Goal: Task Accomplishment & Management: Use online tool/utility

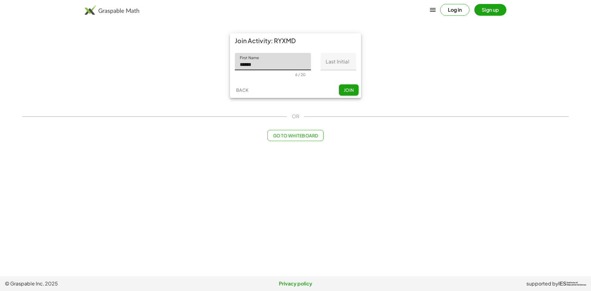
type input "******"
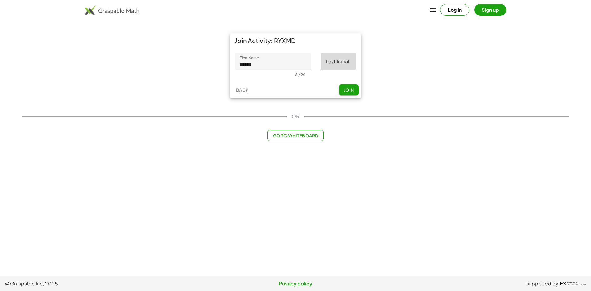
click at [341, 68] on input "Last Initial" at bounding box center [338, 61] width 35 height 17
type input "*"
click at [349, 90] on span "Join" at bounding box center [349, 90] width 10 height 6
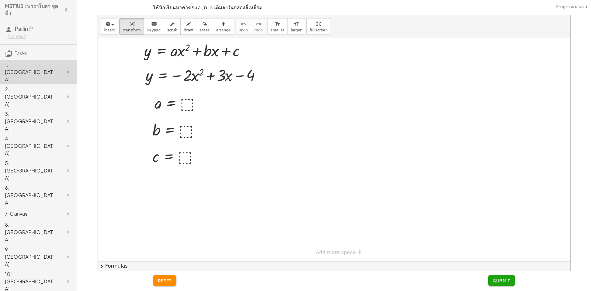
drag, startPoint x: 392, startPoint y: 175, endPoint x: 390, endPoint y: 182, distance: 7.7
click at [409, 189] on div at bounding box center [334, 149] width 473 height 223
drag, startPoint x: 378, startPoint y: 157, endPoint x: 362, endPoint y: 216, distance: 60.5
click at [362, 216] on div at bounding box center [334, 149] width 473 height 223
click at [185, 106] on div at bounding box center [180, 103] width 56 height 20
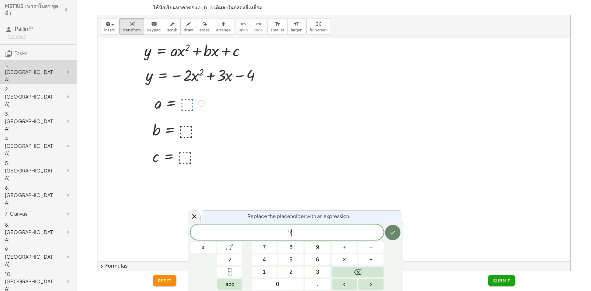
click at [393, 232] on icon "Done" at bounding box center [392, 232] width 7 height 7
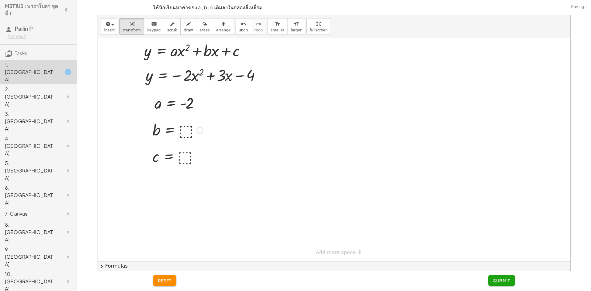
click at [179, 127] on div at bounding box center [177, 129] width 57 height 20
click at [188, 154] on div at bounding box center [177, 156] width 56 height 20
click at [500, 280] on span "Submit" at bounding box center [501, 281] width 17 height 6
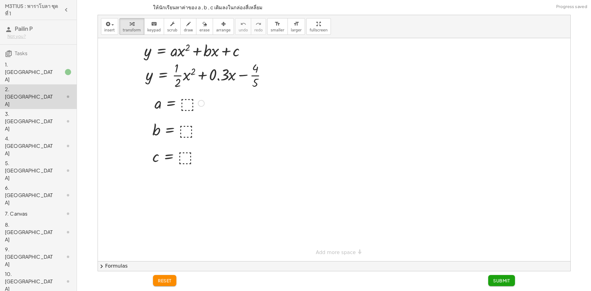
click at [186, 100] on div at bounding box center [180, 103] width 56 height 20
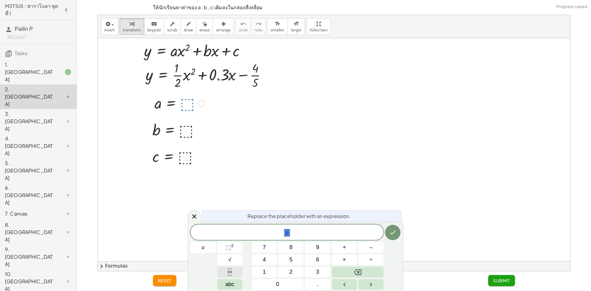
click at [233, 271] on icon "Fraction" at bounding box center [230, 272] width 8 height 8
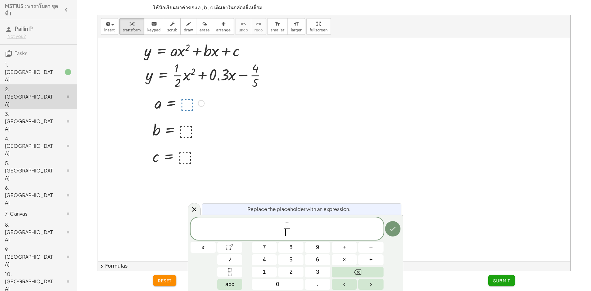
click at [288, 224] on span "⬚" at bounding box center [287, 224] width 5 height 7
click at [289, 225] on span "1" at bounding box center [289, 224] width 3 height 7
click at [288, 232] on span "​" at bounding box center [287, 232] width 5 height 8
click at [392, 232] on icon "Done" at bounding box center [392, 228] width 7 height 7
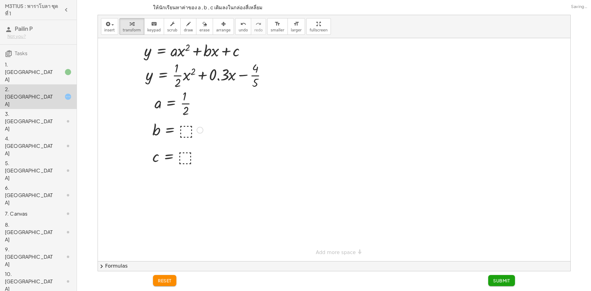
click at [188, 128] on div at bounding box center [177, 129] width 57 height 20
click at [184, 155] on div at bounding box center [177, 156] width 56 height 20
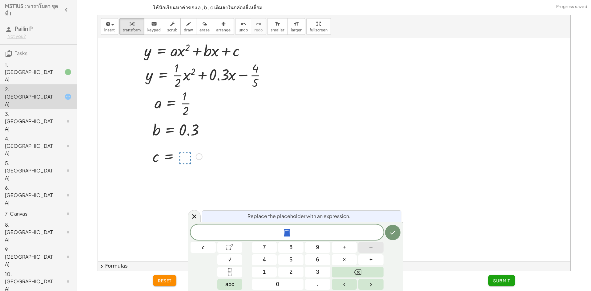
click at [366, 246] on button "–" at bounding box center [370, 247] width 25 height 11
click at [234, 274] on button "Fraction" at bounding box center [229, 272] width 25 height 11
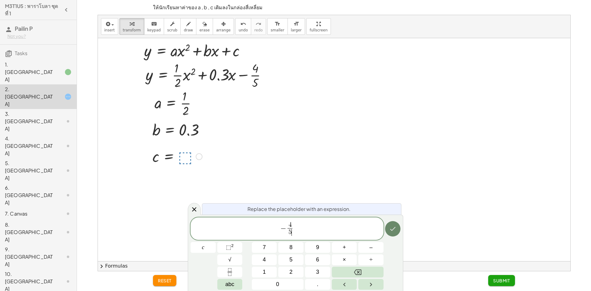
click at [394, 234] on button "Done" at bounding box center [392, 228] width 15 height 15
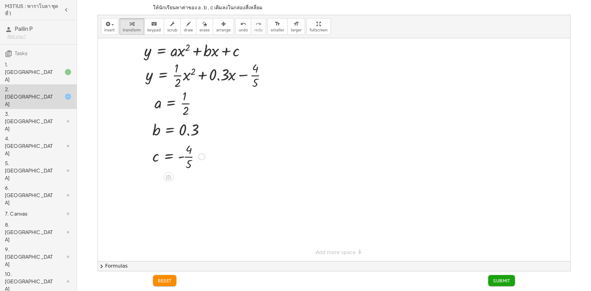
click at [509, 280] on span "Submit" at bounding box center [501, 281] width 17 height 6
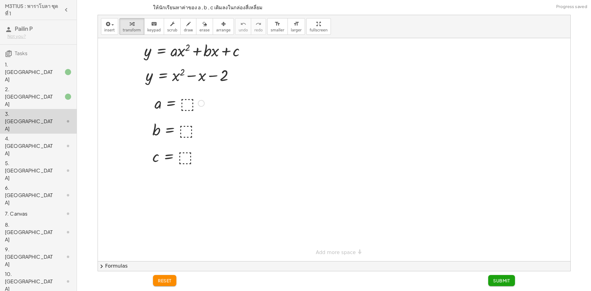
click at [185, 107] on div at bounding box center [180, 103] width 56 height 20
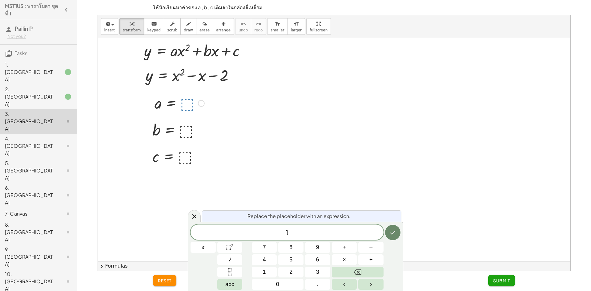
click at [395, 234] on icon "Done" at bounding box center [392, 232] width 7 height 7
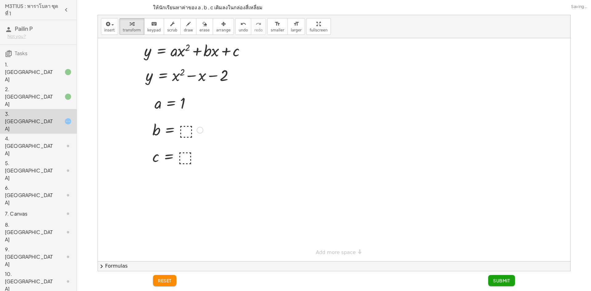
click at [188, 129] on div at bounding box center [177, 129] width 57 height 20
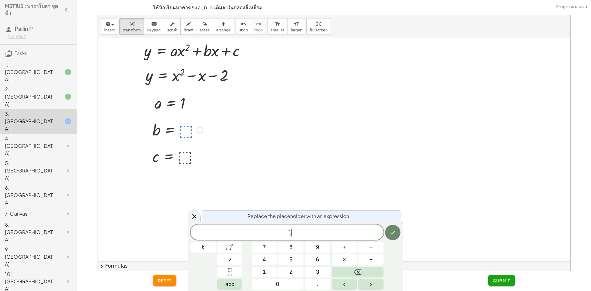
click at [393, 232] on icon "Done" at bounding box center [392, 232] width 7 height 7
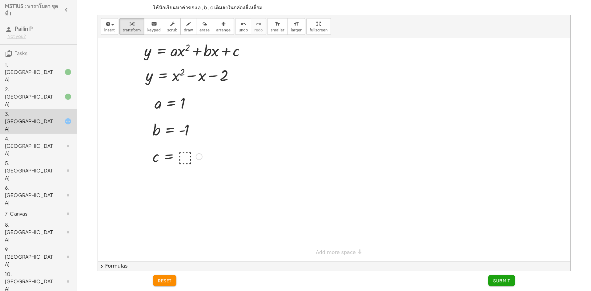
click at [185, 155] on div at bounding box center [177, 156] width 56 height 20
click at [511, 282] on button "Submit" at bounding box center [501, 280] width 27 height 11
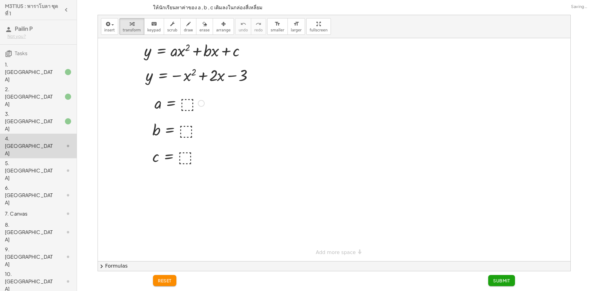
click at [184, 105] on div at bounding box center [180, 103] width 56 height 20
click at [190, 130] on div at bounding box center [177, 129] width 57 height 20
click at [188, 159] on div at bounding box center [177, 156] width 56 height 20
click at [508, 279] on span "Submit" at bounding box center [501, 281] width 17 height 6
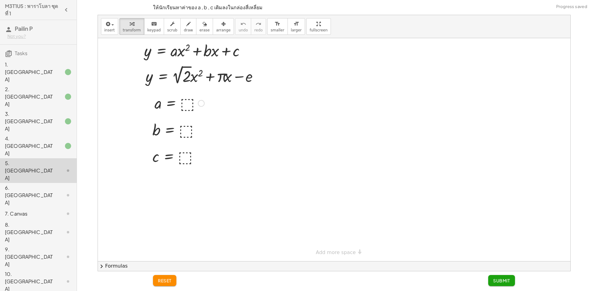
click at [185, 102] on div at bounding box center [180, 103] width 56 height 20
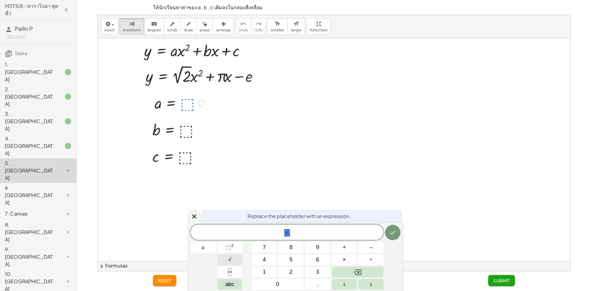
click at [225, 256] on button "√" at bounding box center [229, 259] width 25 height 11
click at [291, 271] on span "2" at bounding box center [290, 272] width 3 height 8
click at [291, 233] on span "2" at bounding box center [293, 232] width 4 height 7
click at [389, 226] on button "Done" at bounding box center [392, 232] width 15 height 15
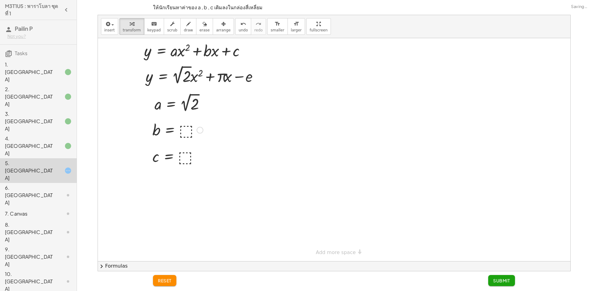
click at [182, 126] on div at bounding box center [177, 129] width 57 height 20
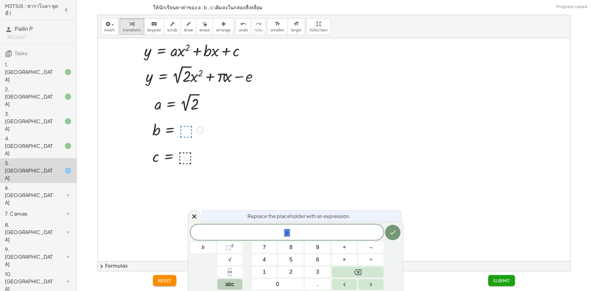
click at [233, 284] on span "abc" at bounding box center [229, 284] width 9 height 8
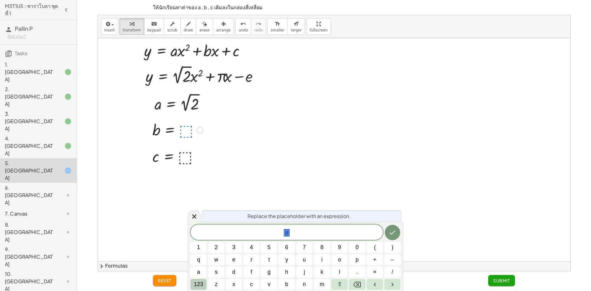
click at [202, 282] on span "123" at bounding box center [198, 284] width 9 height 8
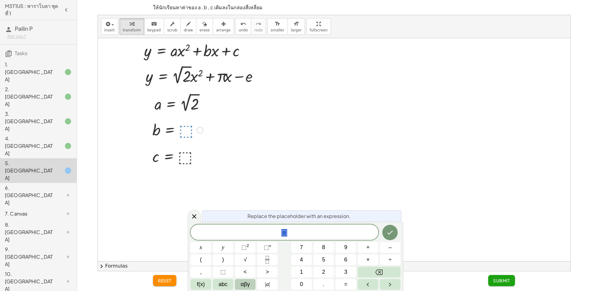
click at [242, 285] on span "αβγ" at bounding box center [245, 284] width 9 height 8
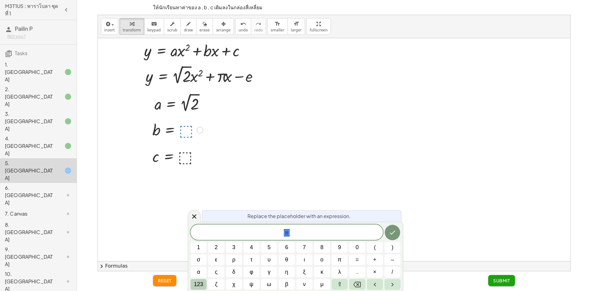
click at [196, 284] on span "123" at bounding box center [198, 284] width 9 height 8
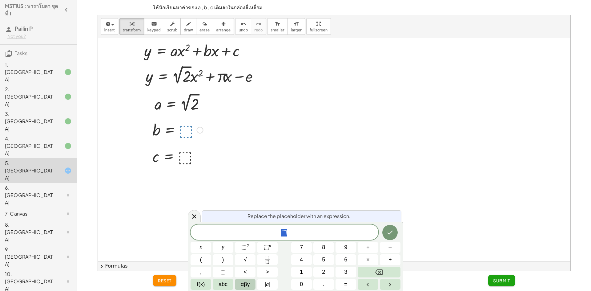
click at [239, 284] on button "αβγ" at bounding box center [245, 284] width 21 height 11
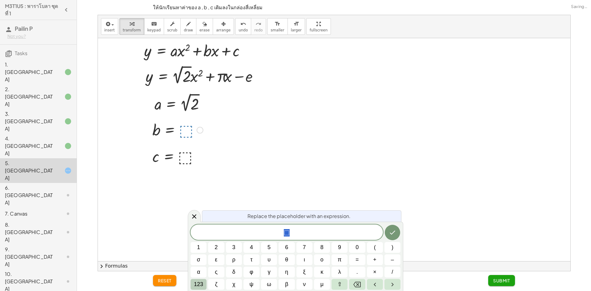
click at [200, 284] on span "123" at bounding box center [198, 284] width 9 height 8
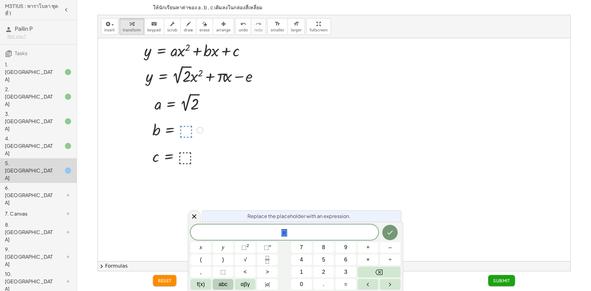
click at [222, 282] on span "abc" at bounding box center [223, 284] width 9 height 8
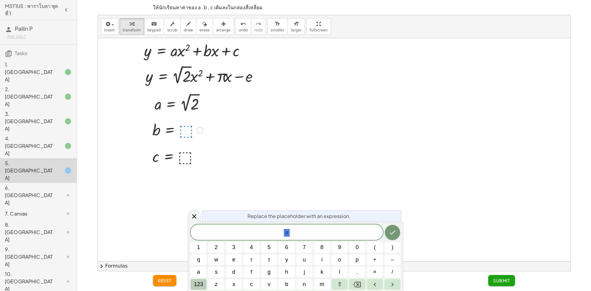
click at [201, 280] on button "123" at bounding box center [199, 284] width 16 height 11
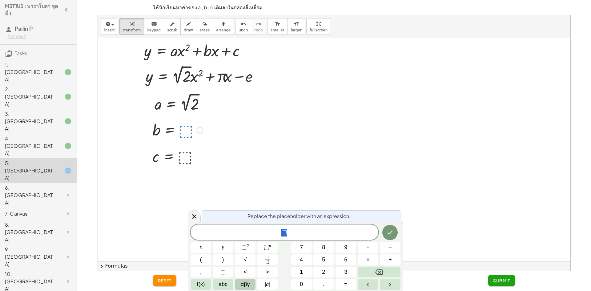
click at [243, 282] on span "αβγ" at bounding box center [245, 284] width 9 height 8
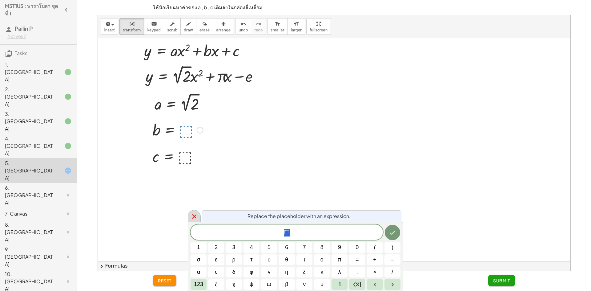
click at [191, 216] on icon at bounding box center [194, 216] width 7 height 7
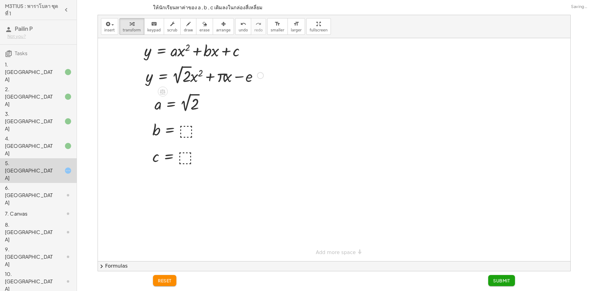
click at [0, 0] on div at bounding box center [0, 0] width 0 height 0
click at [184, 132] on div at bounding box center [177, 129] width 57 height 20
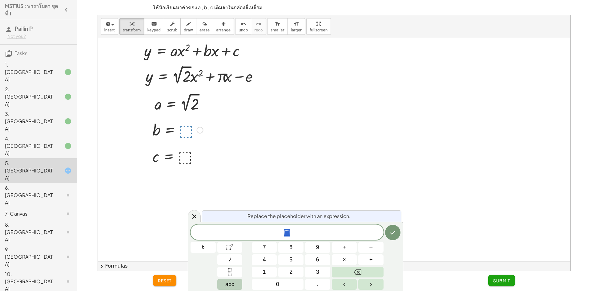
click at [232, 285] on span "abc" at bounding box center [229, 284] width 9 height 8
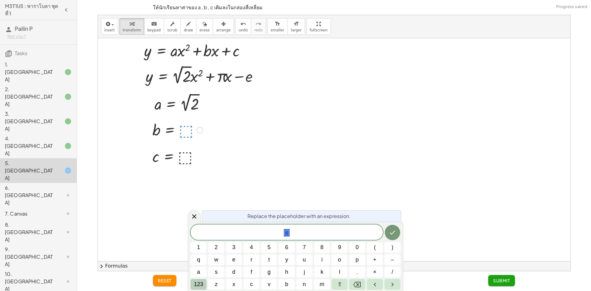
click at [199, 285] on span "123" at bounding box center [198, 284] width 9 height 8
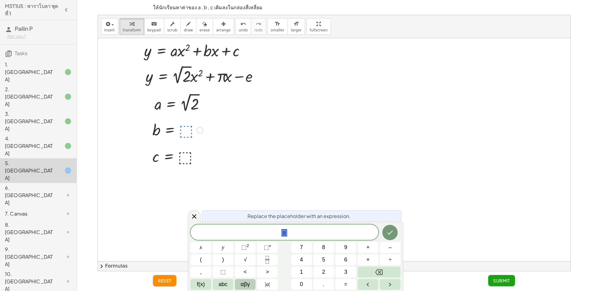
click at [247, 281] on span "αβγ" at bounding box center [245, 284] width 9 height 8
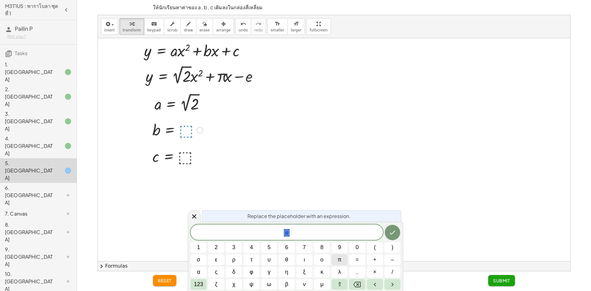
click at [338, 259] on span "π" at bounding box center [340, 260] width 4 height 8
click at [395, 234] on icon "Done" at bounding box center [392, 232] width 7 height 7
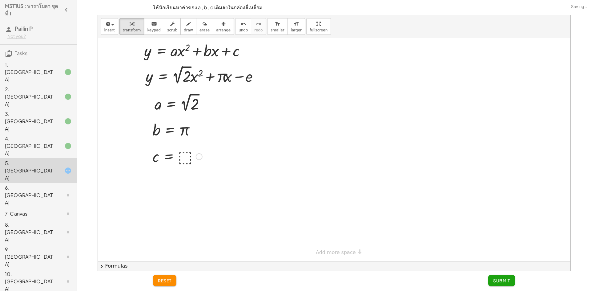
click at [183, 159] on div at bounding box center [177, 156] width 56 height 20
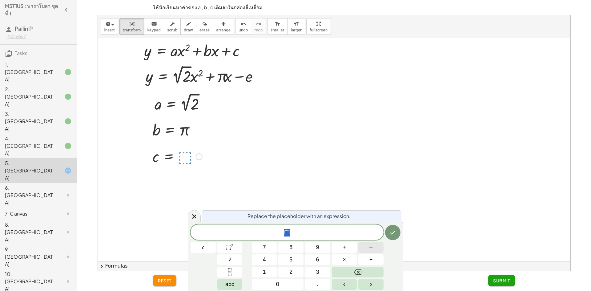
click at [378, 249] on button "–" at bounding box center [370, 247] width 25 height 11
click at [232, 285] on span "abc" at bounding box center [229, 284] width 9 height 8
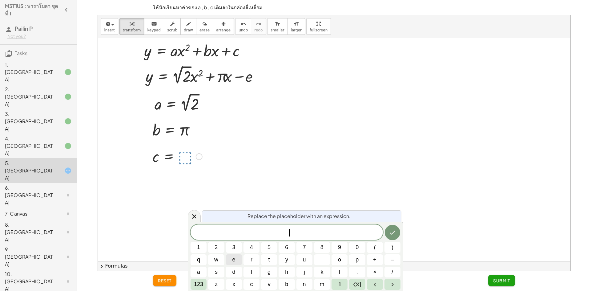
click at [233, 260] on span "e" at bounding box center [234, 260] width 3 height 8
click at [354, 284] on icon "Backspace" at bounding box center [357, 285] width 7 height 6
click at [199, 285] on span "123" at bounding box center [198, 284] width 9 height 8
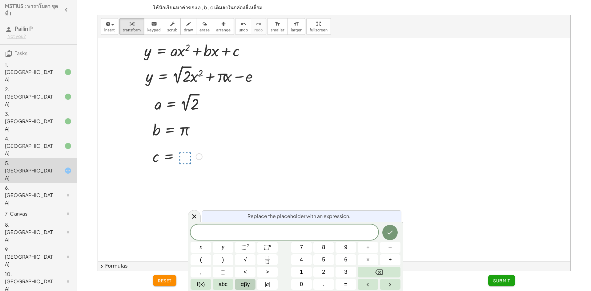
click at [249, 284] on span "αβγ" at bounding box center [245, 284] width 9 height 8
click at [199, 282] on span "123" at bounding box center [198, 284] width 9 height 8
click at [206, 285] on button "f(x)" at bounding box center [201, 284] width 21 height 11
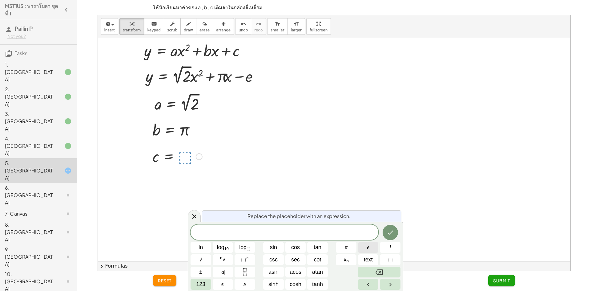
click at [369, 249] on span "e" at bounding box center [368, 247] width 2 height 8
click at [391, 232] on icon "Done" at bounding box center [390, 232] width 7 height 7
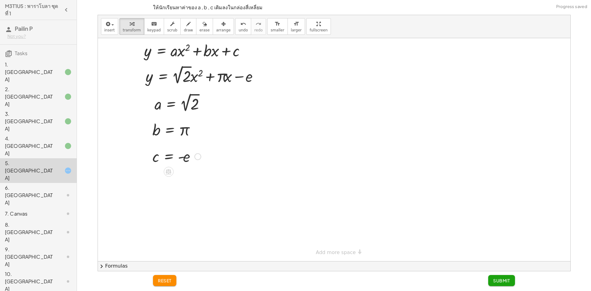
click at [507, 280] on span "Submit" at bounding box center [501, 281] width 17 height 6
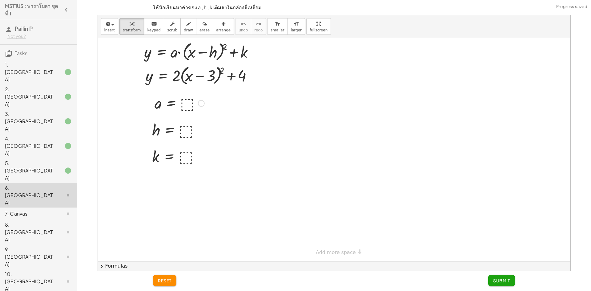
click at [185, 106] on div at bounding box center [180, 103] width 56 height 20
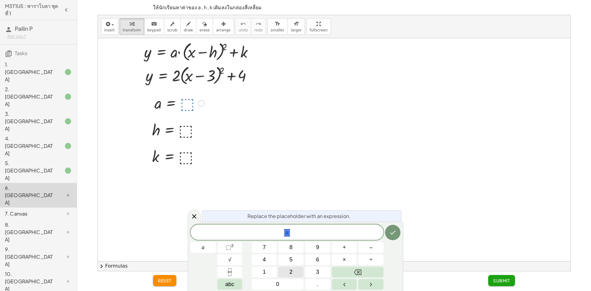
click at [285, 273] on button "2" at bounding box center [290, 272] width 25 height 11
click at [398, 235] on button "Done" at bounding box center [392, 232] width 15 height 15
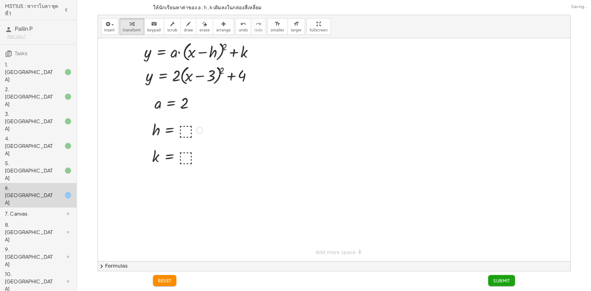
click at [183, 130] on div at bounding box center [177, 129] width 57 height 20
click at [184, 155] on div at bounding box center [177, 156] width 57 height 20
click at [498, 281] on span "Submit" at bounding box center [501, 281] width 17 height 6
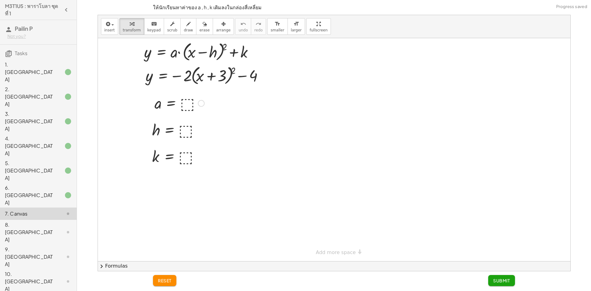
click at [192, 107] on div at bounding box center [180, 103] width 56 height 20
click at [189, 132] on div at bounding box center [177, 129] width 57 height 20
click at [185, 158] on div at bounding box center [177, 156] width 57 height 20
click at [508, 281] on span "Submit" at bounding box center [501, 281] width 17 height 6
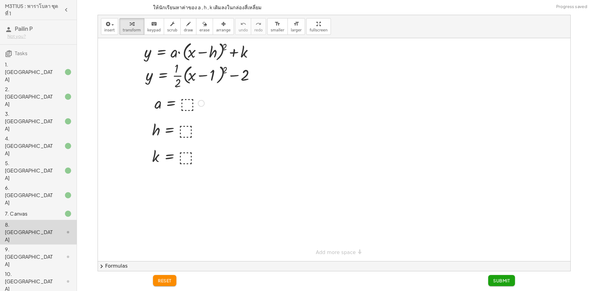
click at [188, 101] on div at bounding box center [180, 103] width 56 height 20
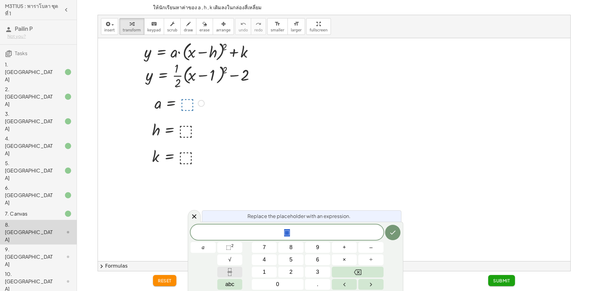
click at [228, 273] on icon "Fraction" at bounding box center [230, 272] width 8 height 8
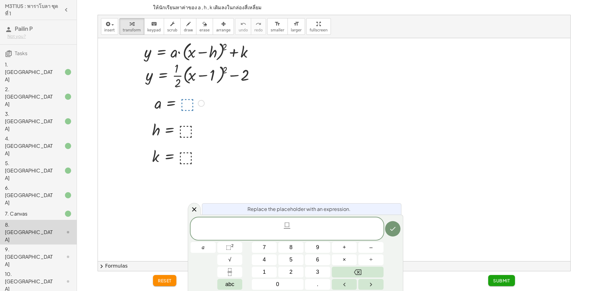
click at [288, 224] on span "⬚" at bounding box center [287, 224] width 5 height 7
drag, startPoint x: 288, startPoint y: 224, endPoint x: 281, endPoint y: 224, distance: 7.4
click at [287, 234] on span at bounding box center [287, 232] width 5 height 8
click at [392, 230] on icon "Done" at bounding box center [394, 229] width 6 height 4
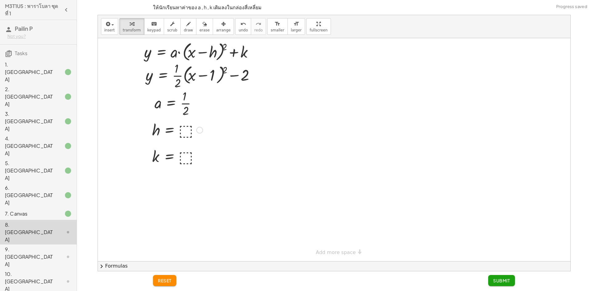
click at [184, 129] on div at bounding box center [177, 129] width 57 height 20
click at [185, 156] on div at bounding box center [177, 156] width 57 height 20
click at [501, 281] on span "Submit" at bounding box center [501, 281] width 17 height 6
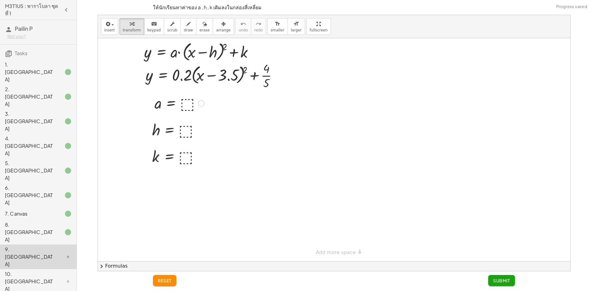
click at [184, 103] on div at bounding box center [180, 103] width 56 height 20
click at [185, 130] on div at bounding box center [177, 129] width 57 height 20
click at [186, 157] on div at bounding box center [177, 156] width 57 height 20
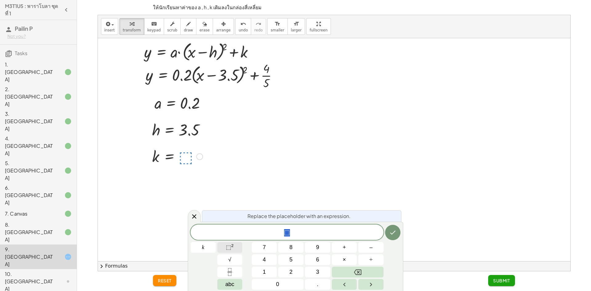
click at [237, 243] on button "⬚ 2" at bounding box center [229, 247] width 25 height 11
click at [362, 269] on button "Backspace" at bounding box center [358, 272] width 52 height 11
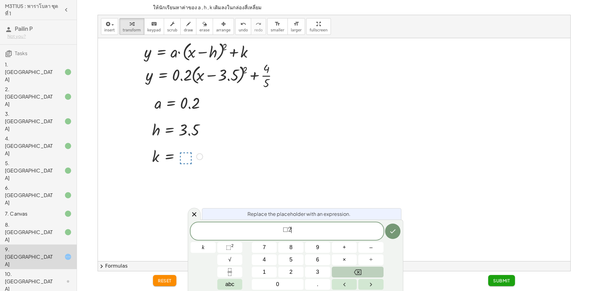
click at [362, 269] on button "Backspace" at bounding box center [358, 272] width 52 height 11
click at [234, 273] on button "Fraction" at bounding box center [229, 272] width 25 height 11
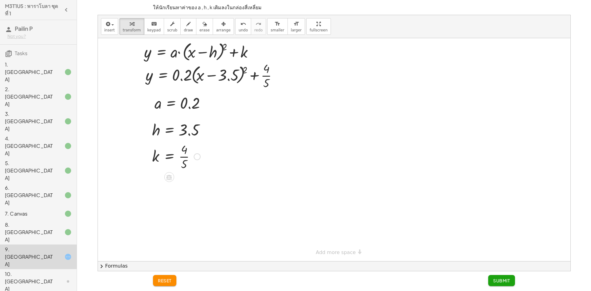
click at [511, 279] on button "Submit" at bounding box center [501, 280] width 27 height 11
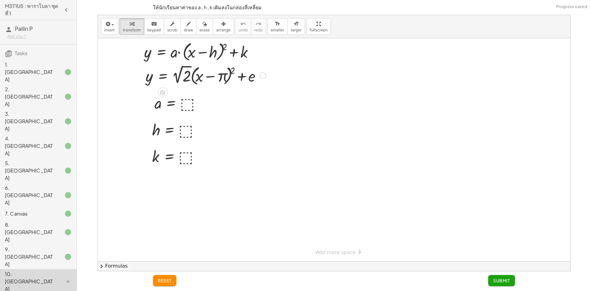
click at [188, 103] on div at bounding box center [180, 103] width 56 height 20
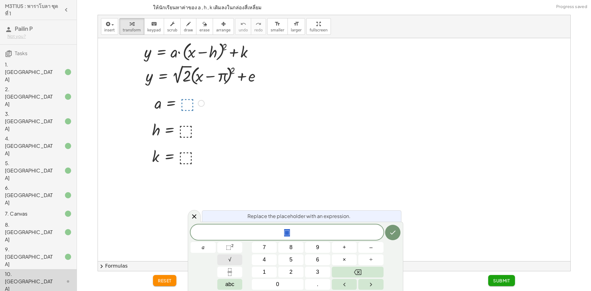
click at [231, 259] on span "√" at bounding box center [230, 260] width 3 height 8
click at [393, 233] on icon "Done" at bounding box center [394, 232] width 6 height 4
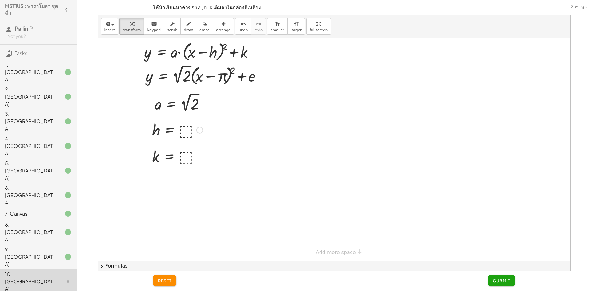
click at [188, 132] on div at bounding box center [177, 129] width 57 height 20
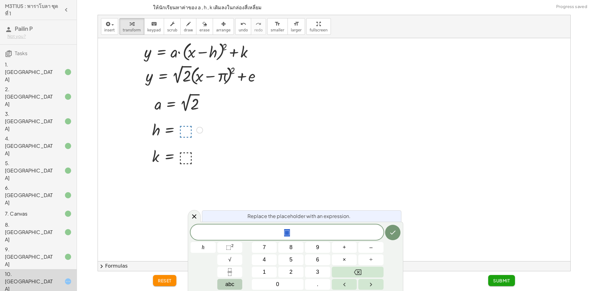
click at [234, 286] on span "abc" at bounding box center [229, 284] width 9 height 8
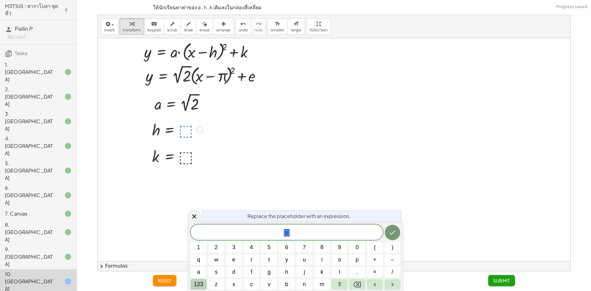
click at [199, 284] on span "123" at bounding box center [198, 284] width 9 height 8
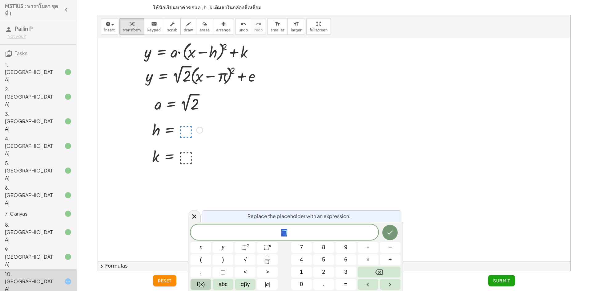
click at [199, 284] on span "f(x)" at bounding box center [201, 284] width 8 height 8
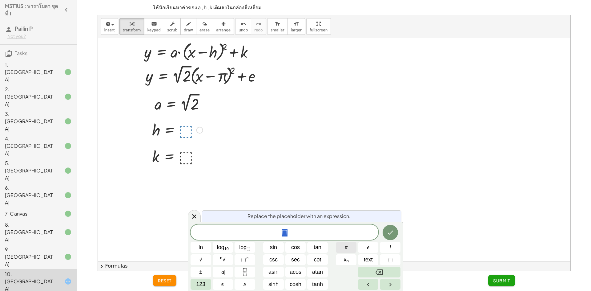
click at [350, 248] on button "π" at bounding box center [346, 247] width 21 height 11
click at [394, 232] on button "Done" at bounding box center [390, 232] width 15 height 15
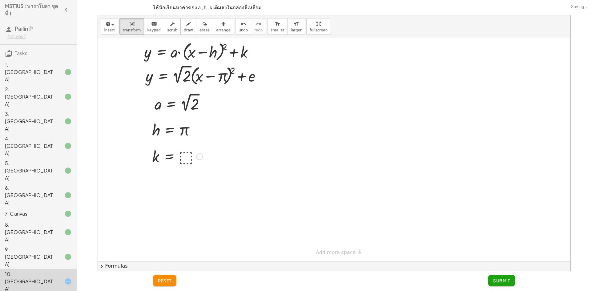
click at [185, 155] on div at bounding box center [177, 156] width 57 height 20
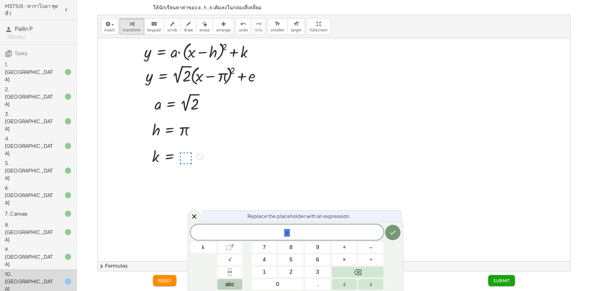
click at [231, 282] on span "abc" at bounding box center [229, 284] width 9 height 8
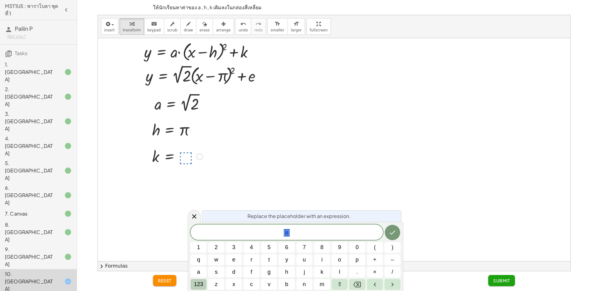
click at [205, 282] on button "123" at bounding box center [199, 284] width 16 height 11
click at [199, 282] on span "f(x)" at bounding box center [201, 284] width 8 height 8
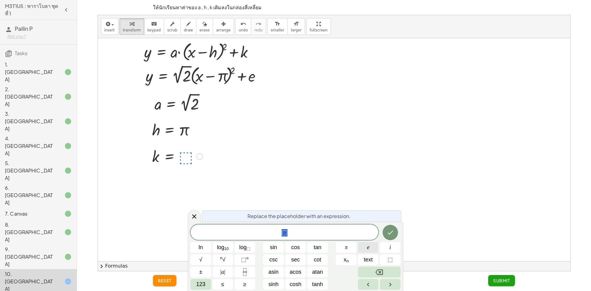
click at [374, 247] on button "e" at bounding box center [368, 247] width 21 height 11
click at [390, 233] on icon "Done" at bounding box center [390, 232] width 7 height 7
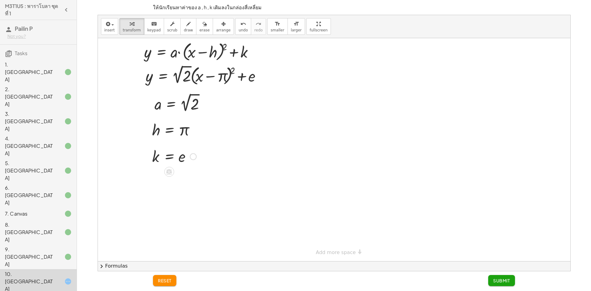
click at [503, 281] on span "Submit" at bounding box center [501, 281] width 17 height 6
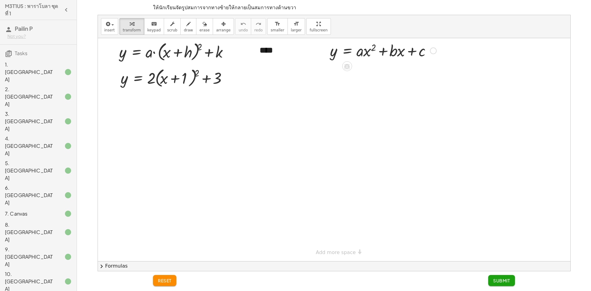
click at [343, 79] on div at bounding box center [334, 149] width 473 height 223
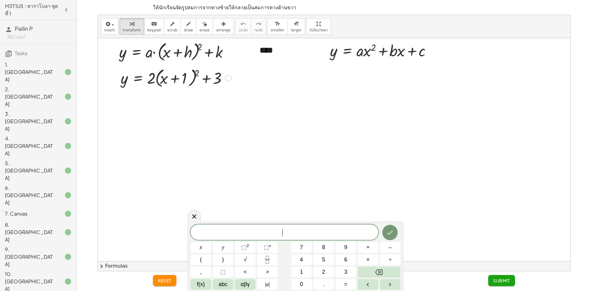
click at [198, 72] on div at bounding box center [176, 77] width 117 height 23
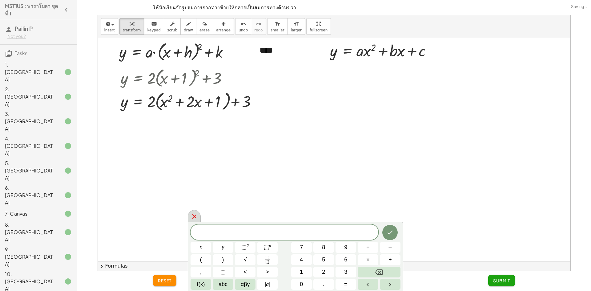
click at [193, 220] on icon at bounding box center [194, 216] width 7 height 7
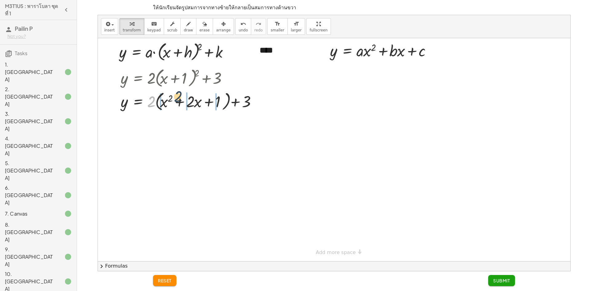
drag, startPoint x: 152, startPoint y: 102, endPoint x: 185, endPoint y: 101, distance: 33.3
click at [185, 101] on div at bounding box center [191, 100] width 146 height 23
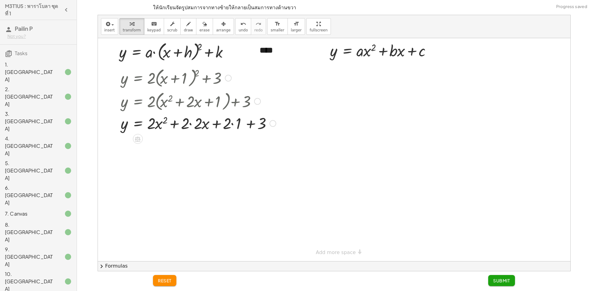
click at [189, 126] on div at bounding box center [198, 122] width 161 height 21
click at [190, 124] on div at bounding box center [198, 122] width 161 height 21
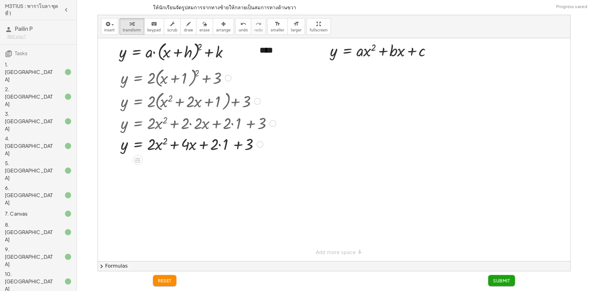
click at [220, 145] on div at bounding box center [198, 143] width 161 height 21
click at [225, 145] on div at bounding box center [198, 143] width 161 height 21
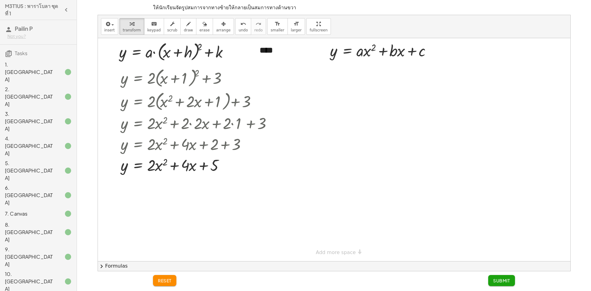
click at [500, 281] on span "Submit" at bounding box center [501, 281] width 17 height 6
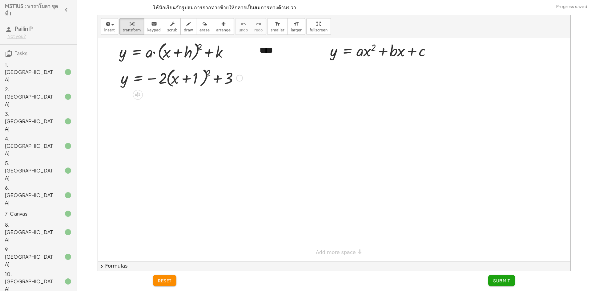
click at [208, 72] on div at bounding box center [182, 77] width 128 height 23
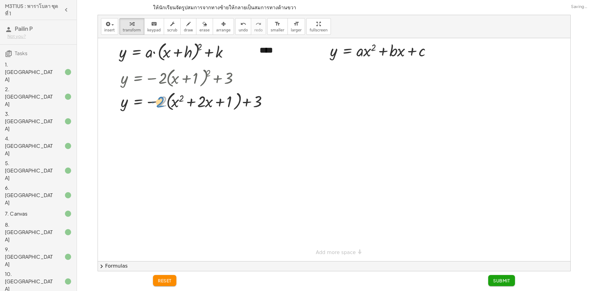
drag, startPoint x: 164, startPoint y: 102, endPoint x: 161, endPoint y: 103, distance: 3.1
click at [161, 103] on div at bounding box center [196, 100] width 157 height 23
drag, startPoint x: 151, startPoint y: 101, endPoint x: 179, endPoint y: 108, distance: 28.8
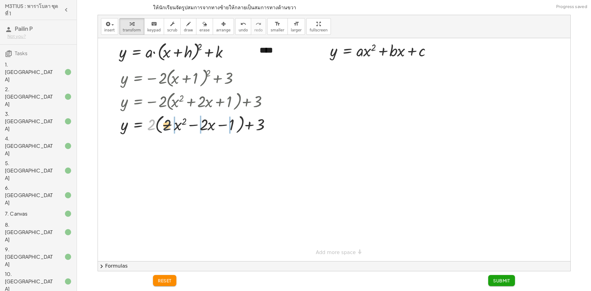
drag, startPoint x: 153, startPoint y: 120, endPoint x: 170, endPoint y: 121, distance: 16.9
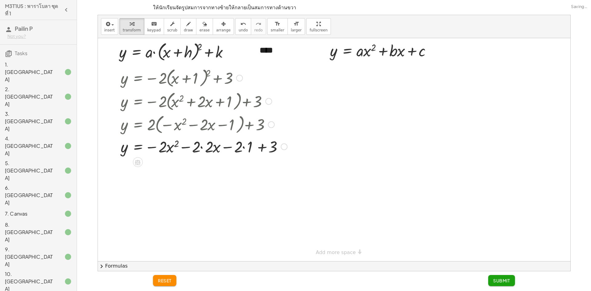
click at [203, 147] on div at bounding box center [204, 146] width 173 height 21
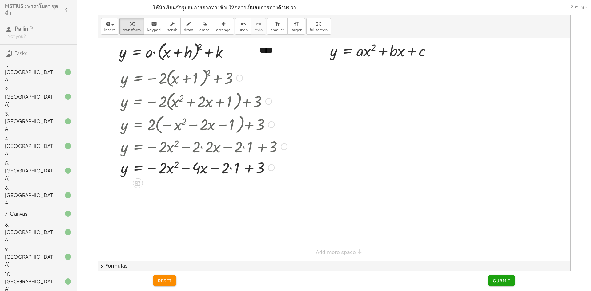
click at [231, 168] on div at bounding box center [204, 167] width 173 height 21
click at [238, 168] on div at bounding box center [204, 167] width 173 height 21
click at [497, 277] on button "Submit" at bounding box center [501, 280] width 27 height 11
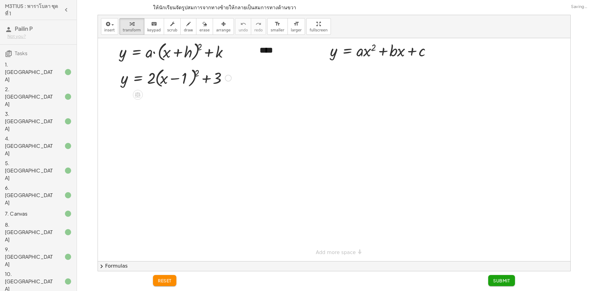
click at [197, 73] on div at bounding box center [176, 77] width 117 height 23
drag, startPoint x: 152, startPoint y: 105, endPoint x: 168, endPoint y: 103, distance: 16.1
click at [168, 103] on div at bounding box center [191, 100] width 146 height 23
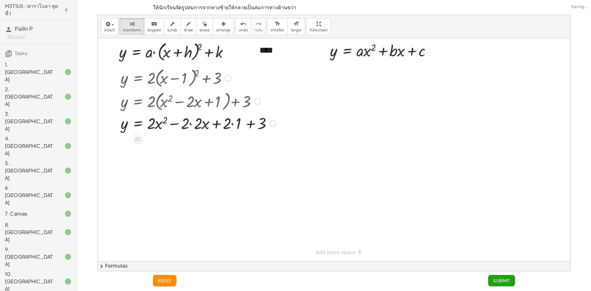
click at [190, 123] on div at bounding box center [198, 122] width 161 height 21
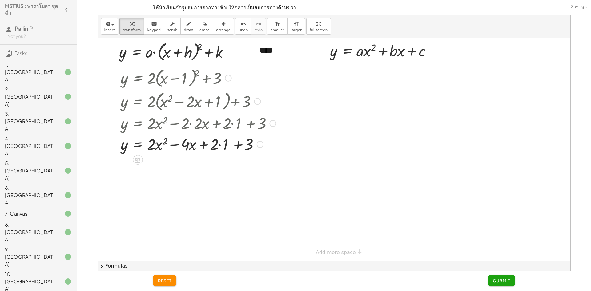
click at [220, 144] on div at bounding box center [198, 143] width 161 height 21
click at [225, 148] on div at bounding box center [198, 143] width 161 height 21
click at [497, 280] on span "Submit" at bounding box center [501, 281] width 17 height 6
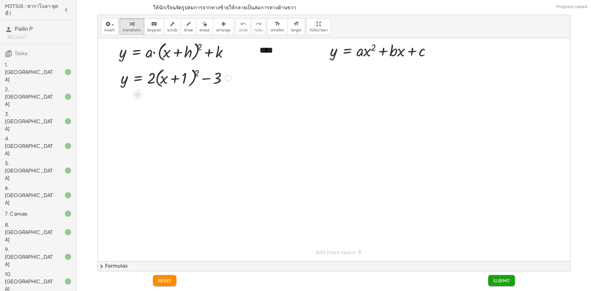
click at [197, 68] on div at bounding box center [176, 77] width 117 height 23
drag, startPoint x: 151, startPoint y: 103, endPoint x: 170, endPoint y: 101, distance: 19.6
click at [168, 102] on div at bounding box center [191, 100] width 146 height 23
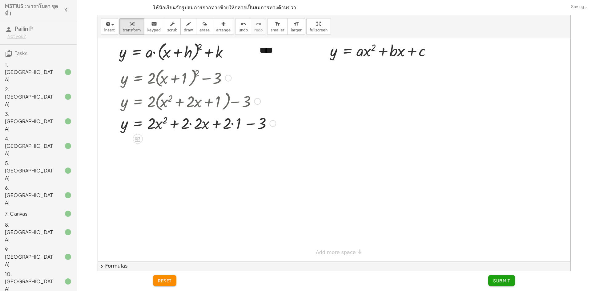
click at [191, 125] on div at bounding box center [198, 122] width 161 height 21
click at [224, 123] on div at bounding box center [192, 122] width 149 height 21
click at [0, 0] on div "y = + · 2 · ( + x + 1 ) 2 − 3 y = + · 2 · ( + x 2 + · 2 · x + 1 ) − 3 y = + 1 −…" at bounding box center [0, 0] width 0 height 0
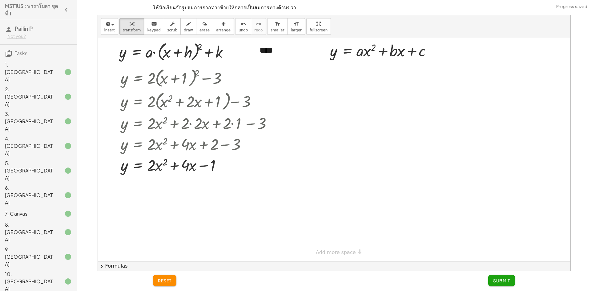
drag, startPoint x: 507, startPoint y: 281, endPoint x: 494, endPoint y: 278, distance: 12.9
click at [507, 281] on span "Submit" at bounding box center [501, 281] width 17 height 6
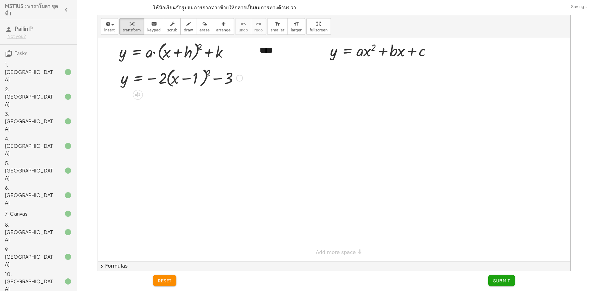
click at [210, 75] on div at bounding box center [182, 77] width 128 height 23
drag, startPoint x: 165, startPoint y: 102, endPoint x: 181, endPoint y: 100, distance: 16.1
click at [181, 100] on div at bounding box center [196, 100] width 157 height 23
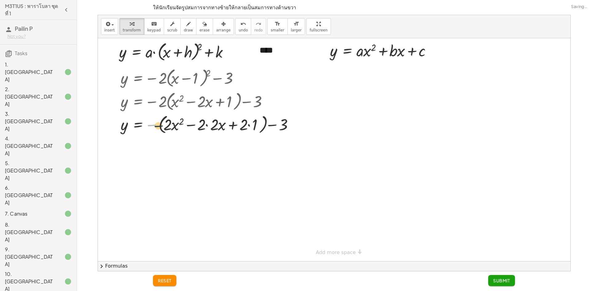
drag, startPoint x: 151, startPoint y: 102, endPoint x: 160, endPoint y: 103, distance: 9.3
click at [0, 0] on div "y = − · 2 · ( + x − 1 ) 2 − 3 y = − · 2 · ( + x 2 − · 2 · x + 1 ) − 3 − y = − 1…" at bounding box center [0, 0] width 0 height 0
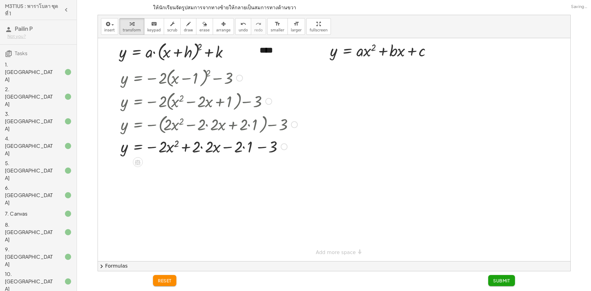
click at [201, 148] on div at bounding box center [209, 146] width 183 height 21
click at [231, 145] on div at bounding box center [209, 146] width 183 height 21
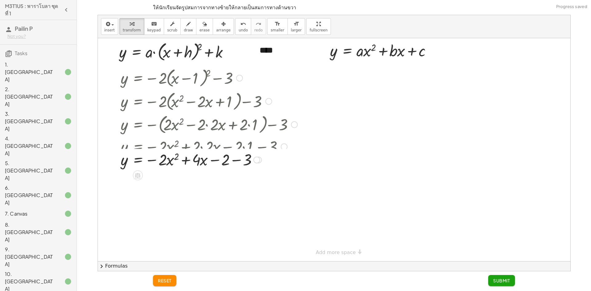
click at [0, 0] on div "y = − · 2 · ( + x − 1 ) 2 − 3 y = − · 2 · ( + x 2 − · 2 · x + 1 ) − 3 y = − ( +…" at bounding box center [0, 0] width 0 height 0
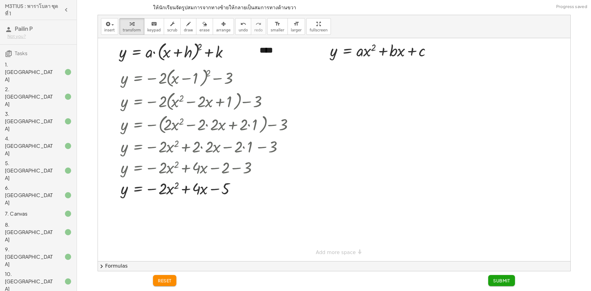
click at [500, 277] on button "Submit" at bounding box center [501, 280] width 27 height 11
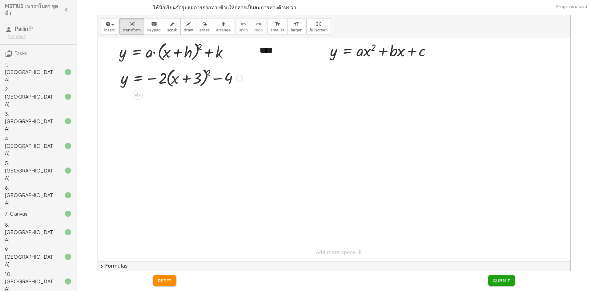
click at [207, 71] on div at bounding box center [182, 77] width 128 height 23
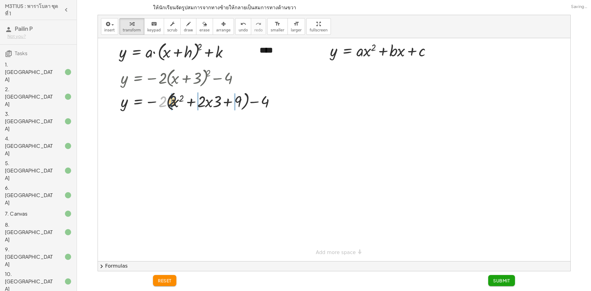
drag, startPoint x: 162, startPoint y: 102, endPoint x: 174, endPoint y: 101, distance: 12.1
click at [174, 101] on div at bounding box center [200, 100] width 165 height 23
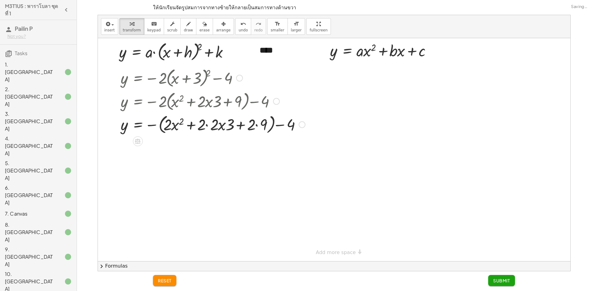
drag, startPoint x: 152, startPoint y: 101, endPoint x: 155, endPoint y: 120, distance: 18.8
click at [169, 111] on div at bounding box center [213, 100] width 191 height 23
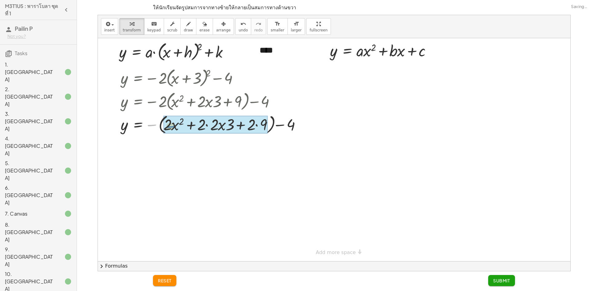
drag, startPoint x: 151, startPoint y: 123, endPoint x: 176, endPoint y: 123, distance: 25.6
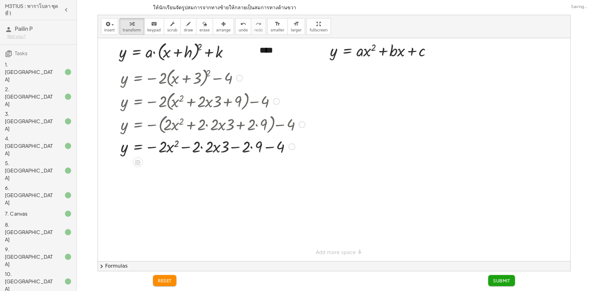
click at [201, 149] on div at bounding box center [213, 146] width 191 height 21
click at [201, 147] on div at bounding box center [213, 146] width 191 height 21
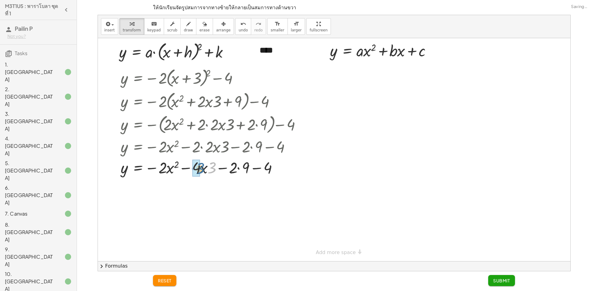
drag, startPoint x: 212, startPoint y: 168, endPoint x: 200, endPoint y: 169, distance: 12.0
click at [238, 168] on div at bounding box center [213, 167] width 191 height 21
click at [249, 170] on div at bounding box center [213, 167] width 191 height 21
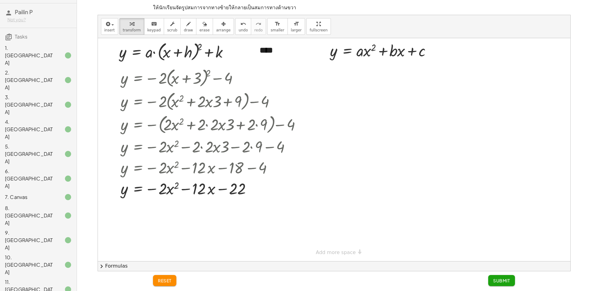
scroll to position [18, 0]
click at [492, 283] on button "Submit" at bounding box center [501, 280] width 27 height 11
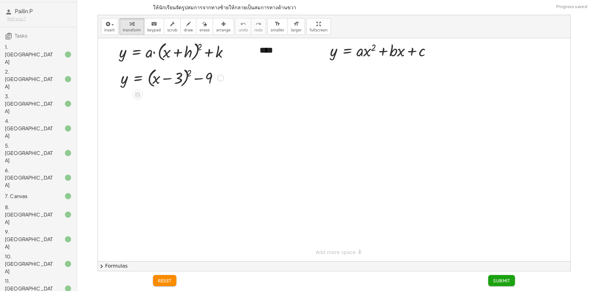
click at [188, 70] on div at bounding box center [172, 77] width 109 height 23
drag, startPoint x: 194, startPoint y: 99, endPoint x: 178, endPoint y: 100, distance: 16.0
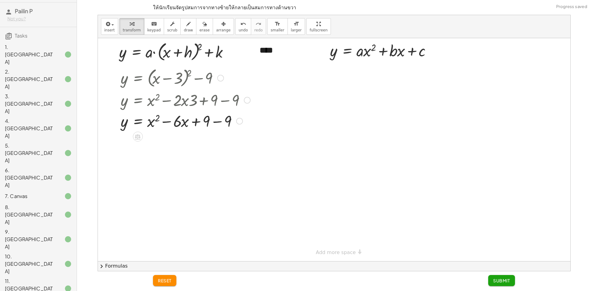
click at [218, 120] on div at bounding box center [186, 120] width 136 height 21
click at [504, 280] on span "Submit" at bounding box center [501, 281] width 17 height 6
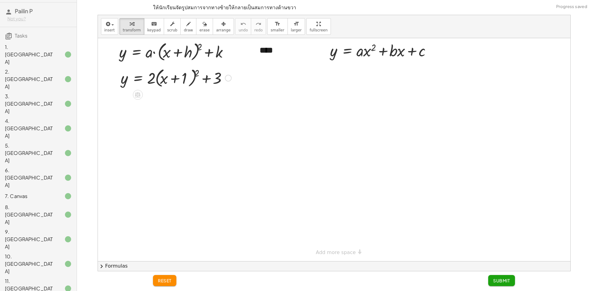
click at [198, 72] on div at bounding box center [176, 77] width 117 height 23
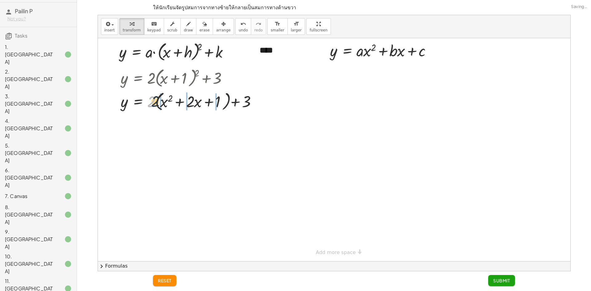
drag, startPoint x: 152, startPoint y: 103, endPoint x: 163, endPoint y: 103, distance: 10.8
click at [163, 103] on div at bounding box center [191, 100] width 146 height 23
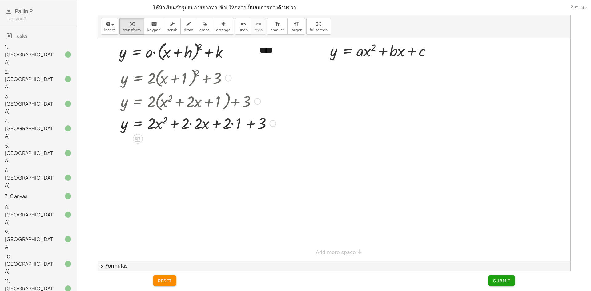
click at [186, 123] on div at bounding box center [198, 122] width 161 height 21
click at [233, 122] on div at bounding box center [198, 122] width 161 height 21
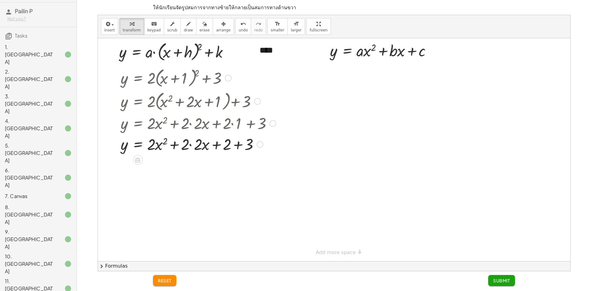
click at [190, 144] on div at bounding box center [198, 143] width 161 height 21
click at [227, 145] on div at bounding box center [198, 143] width 161 height 21
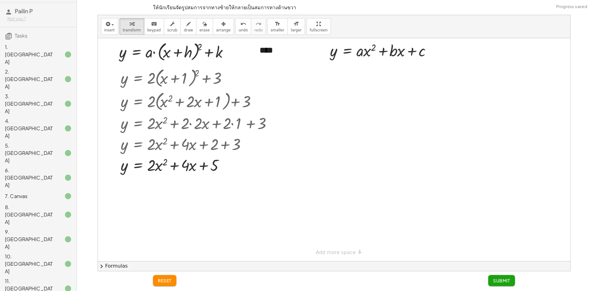
click at [500, 278] on span "Submit" at bounding box center [501, 281] width 17 height 6
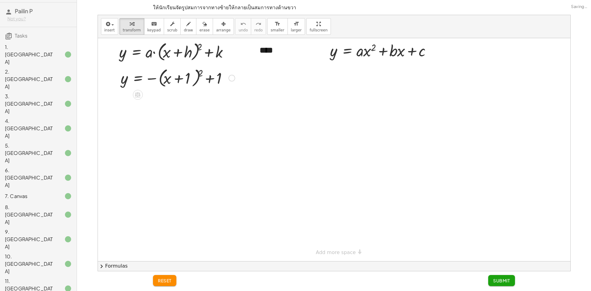
click at [200, 71] on div at bounding box center [178, 77] width 120 height 23
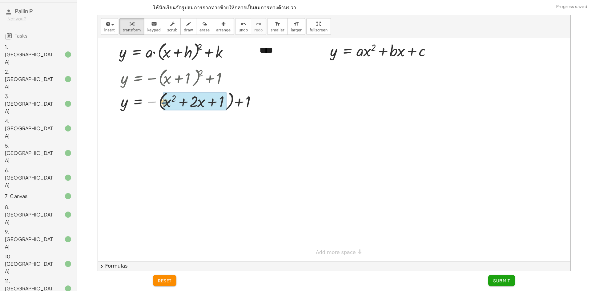
drag, startPoint x: 149, startPoint y: 101, endPoint x: 169, endPoint y: 101, distance: 20.0
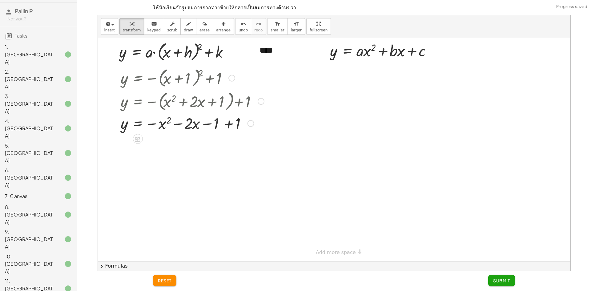
click at [204, 123] on div at bounding box center [193, 122] width 150 height 21
click at [230, 122] on div at bounding box center [193, 122] width 150 height 21
click at [504, 280] on span "Submit" at bounding box center [501, 281] width 17 height 6
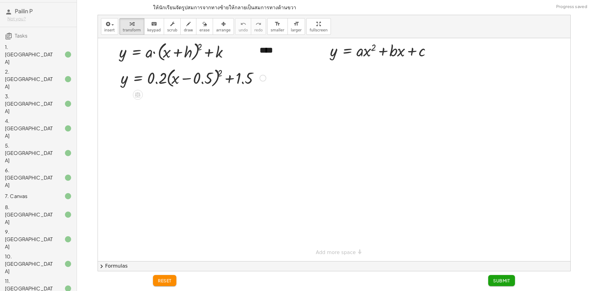
click at [221, 72] on div at bounding box center [194, 77] width 152 height 23
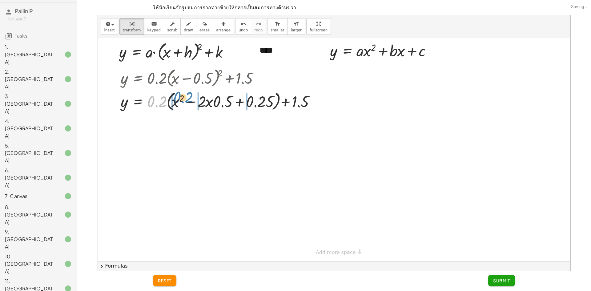
drag, startPoint x: 162, startPoint y: 103, endPoint x: 188, endPoint y: 99, distance: 26.2
click at [188, 99] on div at bounding box center [222, 100] width 208 height 23
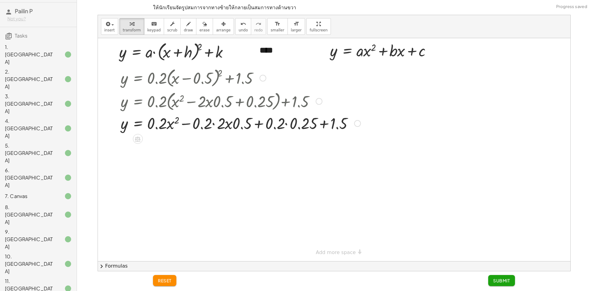
click at [215, 123] on div at bounding box center [241, 122] width 246 height 21
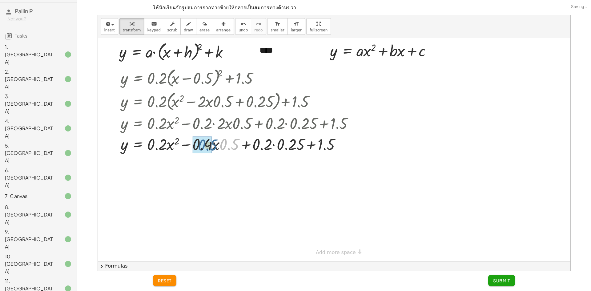
drag, startPoint x: 231, startPoint y: 147, endPoint x: 213, endPoint y: 149, distance: 17.4
click at [253, 146] on div at bounding box center [241, 143] width 246 height 21
click at [269, 145] on div at bounding box center [241, 143] width 246 height 21
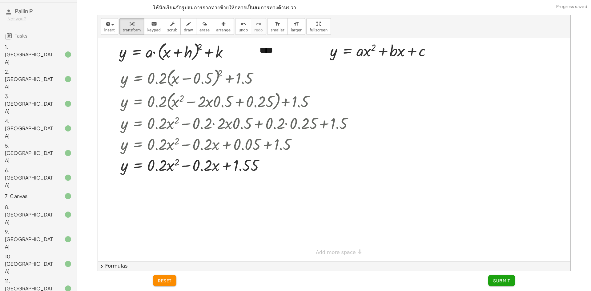
click at [493, 276] on button "Submit" at bounding box center [501, 280] width 27 height 11
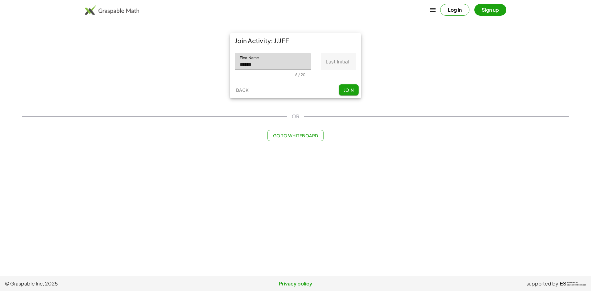
type input "******"
click at [338, 65] on input "Last Initial" at bounding box center [338, 61] width 35 height 17
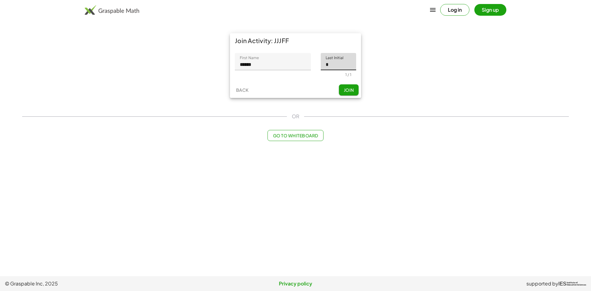
type input "*"
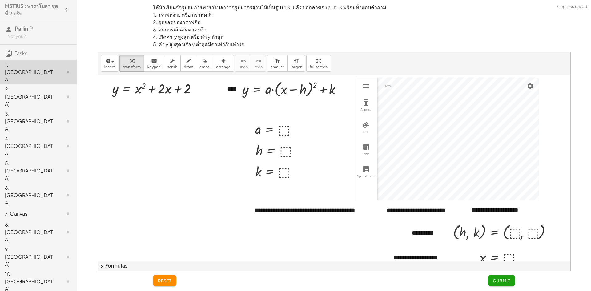
drag, startPoint x: 337, startPoint y: 231, endPoint x: 321, endPoint y: 220, distance: 19.4
click at [321, 220] on div "**********" at bounding box center [334, 197] width 473 height 245
click at [51, 86] on div "2. [GEOGRAPHIC_DATA]" at bounding box center [30, 97] width 50 height 22
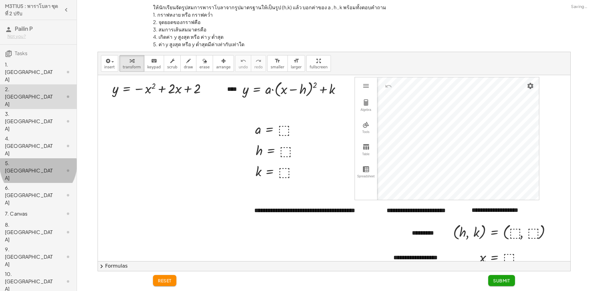
click at [55, 167] on div at bounding box center [63, 170] width 17 height 7
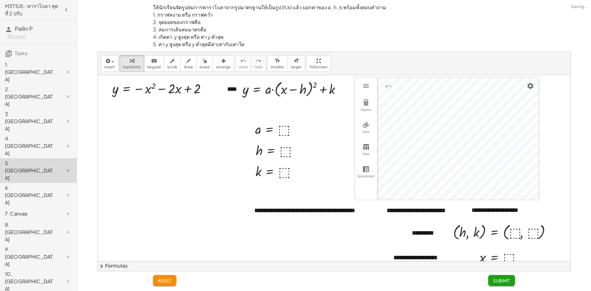
click at [61, 253] on div at bounding box center [63, 256] width 17 height 7
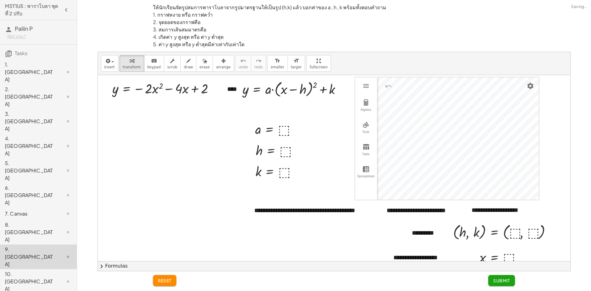
click at [59, 269] on div "10. [GEOGRAPHIC_DATA]" at bounding box center [38, 281] width 77 height 25
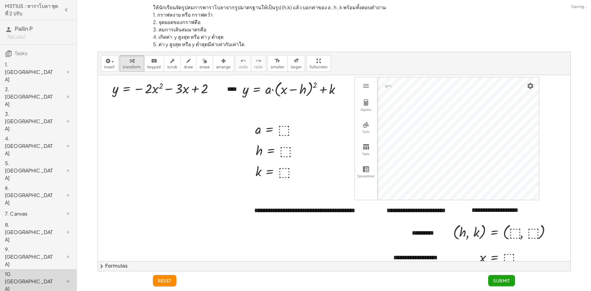
click at [49, 66] on div "1. [GEOGRAPHIC_DATA]" at bounding box center [30, 72] width 50 height 22
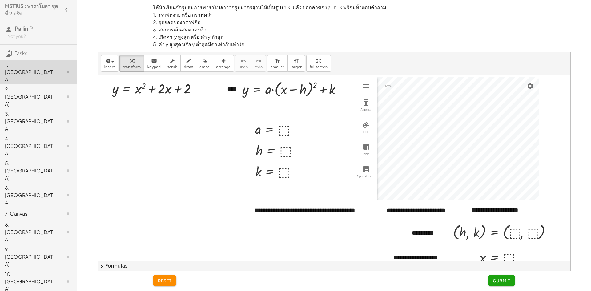
click at [313, 133] on div at bounding box center [334, 197] width 473 height 245
drag, startPoint x: 179, startPoint y: 90, endPoint x: 113, endPoint y: 87, distance: 65.9
click at [113, 87] on div at bounding box center [157, 88] width 96 height 18
click at [140, 89] on div at bounding box center [171, 88] width 134 height 18
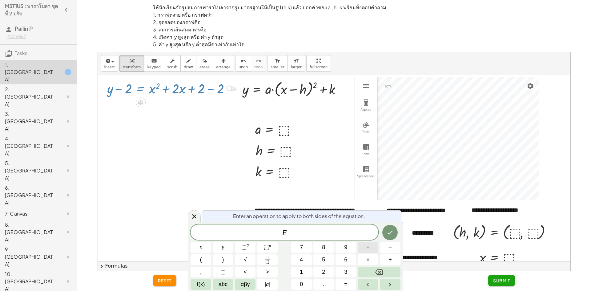
click at [368, 245] on span "+" at bounding box center [367, 247] width 3 height 8
click at [297, 271] on button "1" at bounding box center [301, 272] width 21 height 11
click at [391, 233] on icon "Done" at bounding box center [390, 232] width 7 height 7
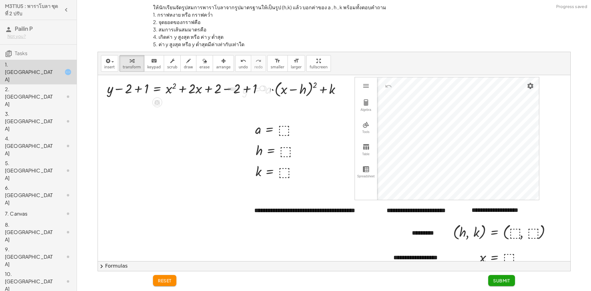
click at [135, 88] on div at bounding box center [187, 88] width 167 height 18
click at [229, 90] on div at bounding box center [197, 88] width 148 height 18
click at [125, 264] on button "chevron_right Formulas" at bounding box center [334, 266] width 473 height 10
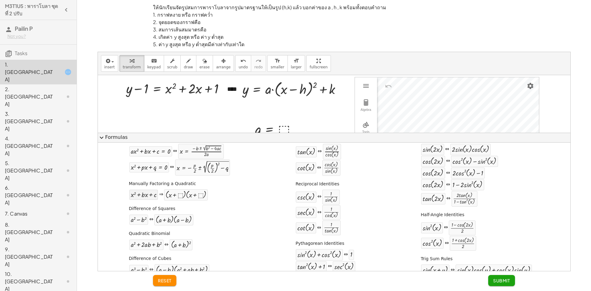
scroll to position [31, 0]
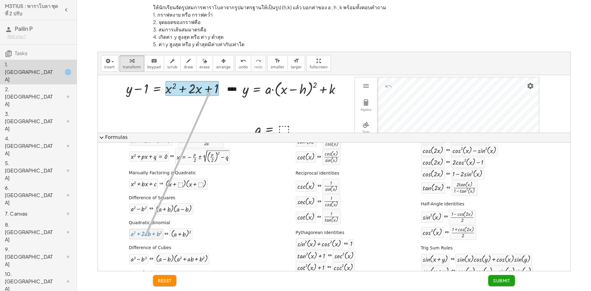
drag, startPoint x: 157, startPoint y: 236, endPoint x: 209, endPoint y: 91, distance: 153.6
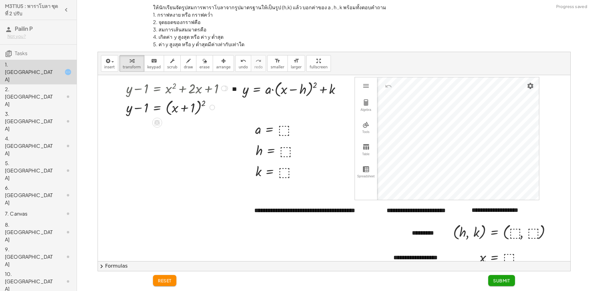
click at [223, 88] on div at bounding box center [224, 89] width 6 height 6
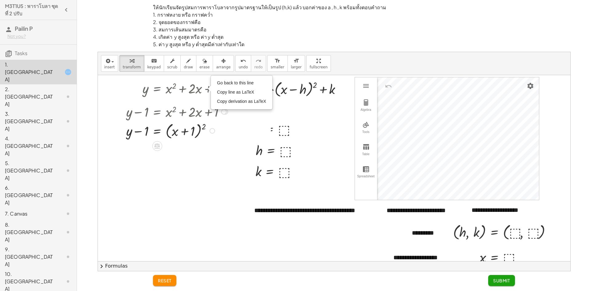
drag, startPoint x: 223, startPoint y: 88, endPoint x: 213, endPoint y: 117, distance: 30.2
click at [157, 112] on div "+ y − 1 = + x 2 + · 2 · x + 1 Go back to this line Copy line as LaTeX Copy deri…" at bounding box center [157, 112] width 0 height 0
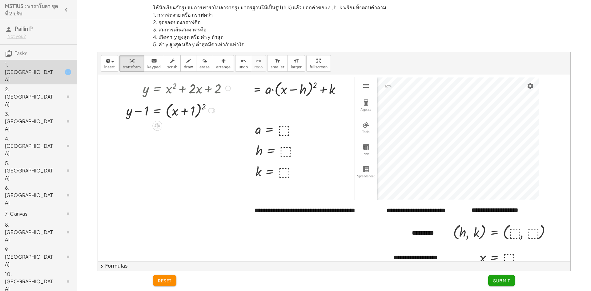
drag, startPoint x: 211, startPoint y: 142, endPoint x: 220, endPoint y: 106, distance: 36.8
click at [157, 111] on div "y = x + − 1 ( + + 1 ) 2" at bounding box center [157, 111] width 0 height 0
drag, startPoint x: 138, startPoint y: 107, endPoint x: 213, endPoint y: 106, distance: 75.5
click at [213, 106] on div at bounding box center [179, 106] width 112 height 20
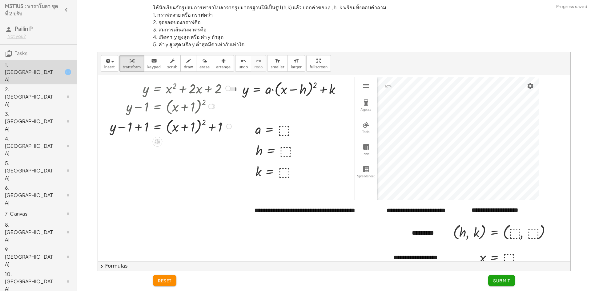
click at [139, 126] on div at bounding box center [172, 126] width 130 height 20
click at [283, 148] on div at bounding box center [279, 150] width 52 height 18
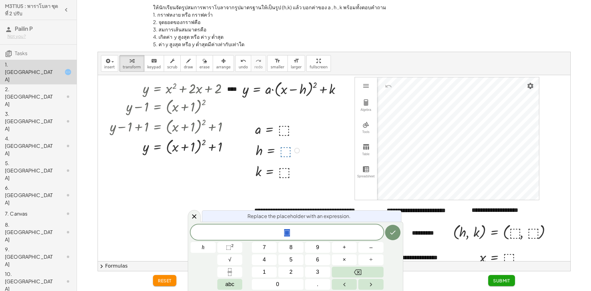
click at [280, 130] on div at bounding box center [277, 129] width 51 height 18
click at [391, 232] on icon "Done" at bounding box center [392, 232] width 7 height 7
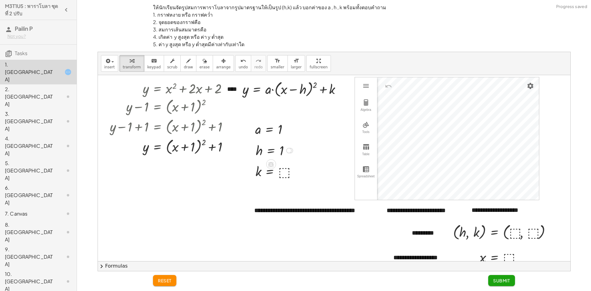
click at [281, 151] on div at bounding box center [275, 150] width 45 height 18
click at [282, 150] on div at bounding box center [275, 150] width 45 height 18
click at [166, 280] on span "reset" at bounding box center [165, 281] width 14 height 6
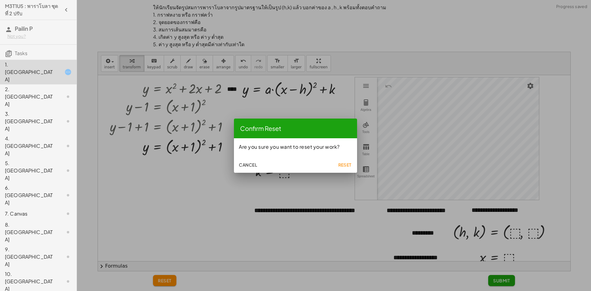
click at [248, 163] on span "Cancel" at bounding box center [248, 165] width 18 height 6
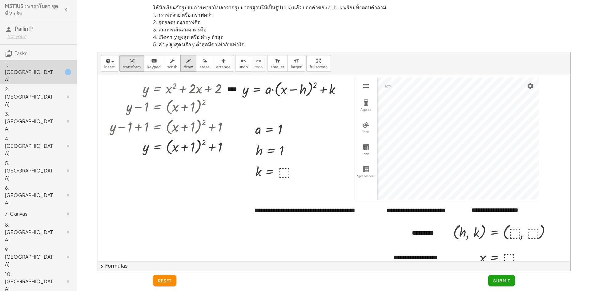
click at [186, 62] on icon "button" at bounding box center [188, 60] width 4 height 7
click at [144, 63] on button "keyboard keypad" at bounding box center [154, 63] width 20 height 17
click at [283, 151] on div at bounding box center [282, 151] width 5 height 14
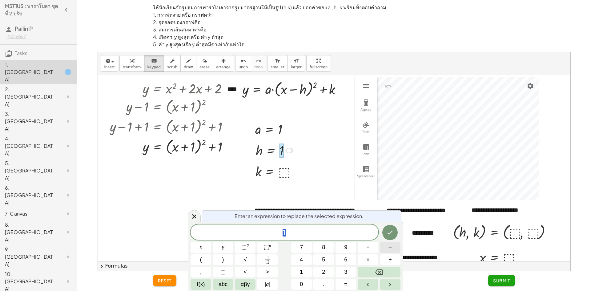
click at [391, 244] on span "–" at bounding box center [390, 247] width 3 height 8
click at [303, 269] on span "1" at bounding box center [301, 272] width 3 height 8
click at [393, 234] on icon "Done" at bounding box center [390, 232] width 7 height 7
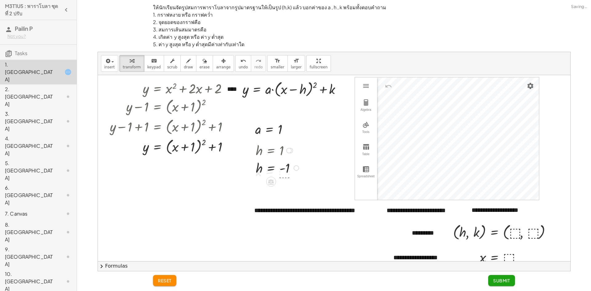
click at [282, 150] on div at bounding box center [278, 150] width 51 height 18
click at [280, 150] on div at bounding box center [278, 150] width 51 height 18
click at [151, 62] on icon "keyboard" at bounding box center [154, 60] width 6 height 7
click at [282, 154] on div at bounding box center [278, 150] width 51 height 18
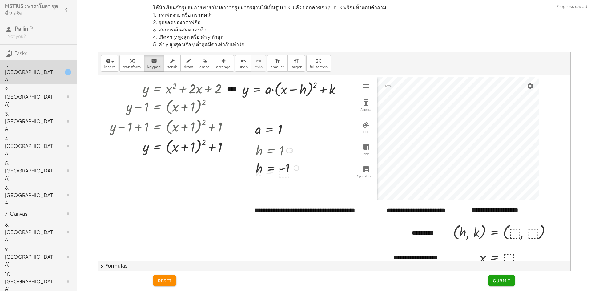
click at [285, 173] on div at bounding box center [278, 168] width 51 height 18
click at [274, 169] on div at bounding box center [273, 168] width 34 height 14
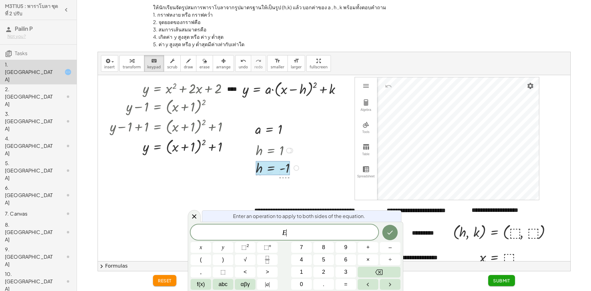
click at [273, 152] on div at bounding box center [278, 150] width 51 height 18
drag, startPoint x: 297, startPoint y: 167, endPoint x: 295, endPoint y: 150, distance: 17.3
click at [271, 153] on div "h = 1 -" at bounding box center [271, 153] width 0 height 0
click at [197, 215] on icon at bounding box center [194, 216] width 7 height 7
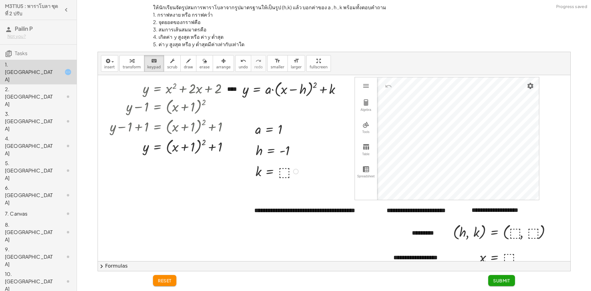
click at [284, 168] on div at bounding box center [278, 171] width 51 height 18
click at [285, 173] on div at bounding box center [278, 171] width 51 height 18
click at [128, 65] on span "transform" at bounding box center [132, 67] width 18 height 4
click at [282, 167] on div at bounding box center [278, 171] width 51 height 18
drag, startPoint x: 224, startPoint y: 142, endPoint x: 218, endPoint y: 143, distance: 5.4
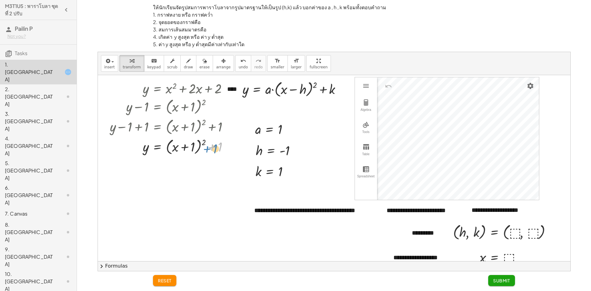
click at [218, 143] on div at bounding box center [172, 146] width 130 height 20
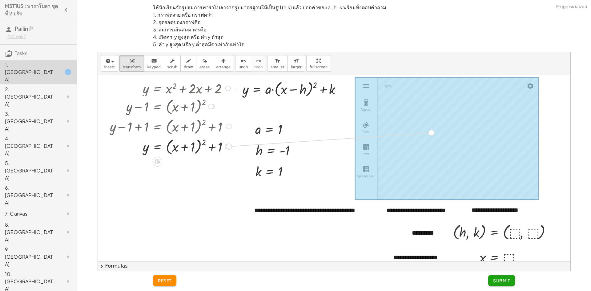
drag, startPoint x: 229, startPoint y: 147, endPoint x: 439, endPoint y: 132, distance: 210.3
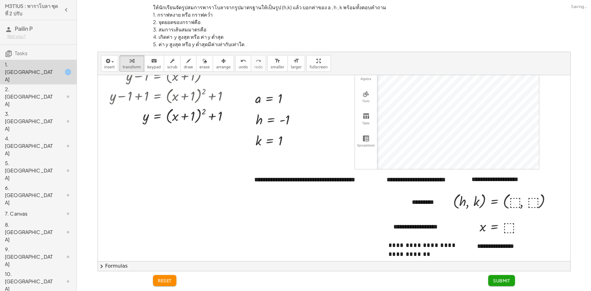
scroll to position [0, 0]
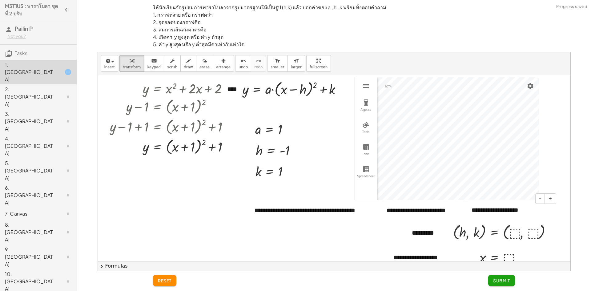
click at [528, 213] on div "**********" at bounding box center [334, 197] width 473 height 245
click at [514, 204] on div "**********" at bounding box center [334, 197] width 473 height 245
click at [478, 201] on div "**********" at bounding box center [334, 197] width 473 height 245
click at [491, 52] on div "ให้นักเรียนจัดรูปสมการพาราโบลาจากรูปมาตรฐานให้เป็นรูป (h,k) แล้ว บอกค่าของ a , …" at bounding box center [333, 162] width 509 height 220
click at [491, 70] on div "insert select one: Math Expression Function Text Youtube Video Graphing Geometr…" at bounding box center [334, 161] width 473 height 219
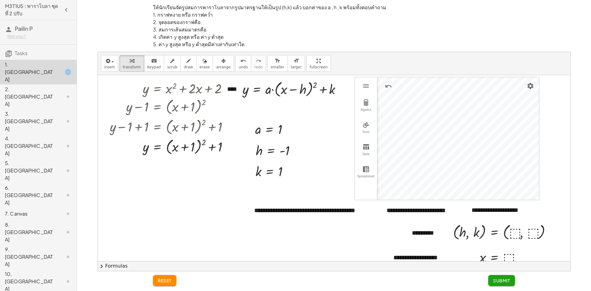
click at [481, 62] on div "insert select one: Math Expression Function Text Youtube Video Graphing Geometr…" at bounding box center [334, 161] width 473 height 219
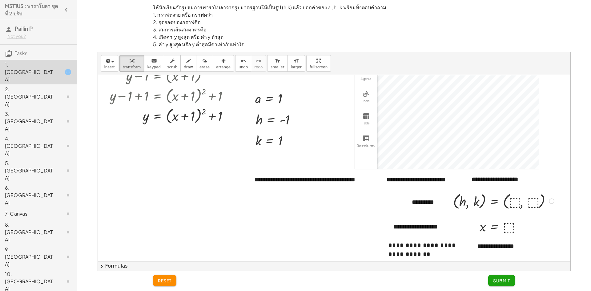
click at [514, 201] on div at bounding box center [504, 201] width 109 height 20
click at [532, 203] on div at bounding box center [510, 200] width 121 height 21
click at [534, 201] on div at bounding box center [504, 201] width 108 height 20
click at [508, 228] on div at bounding box center [502, 226] width 51 height 18
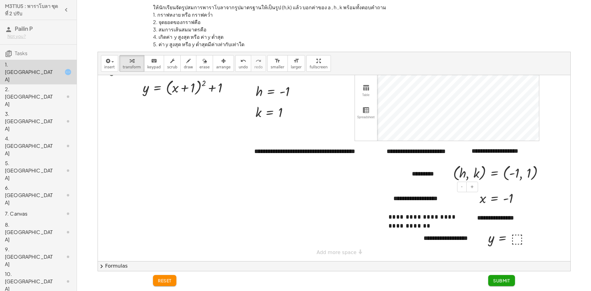
scroll to position [64, 0]
click at [516, 233] on div at bounding box center [510, 238] width 51 height 18
click at [508, 275] on button "Submit" at bounding box center [501, 280] width 27 height 11
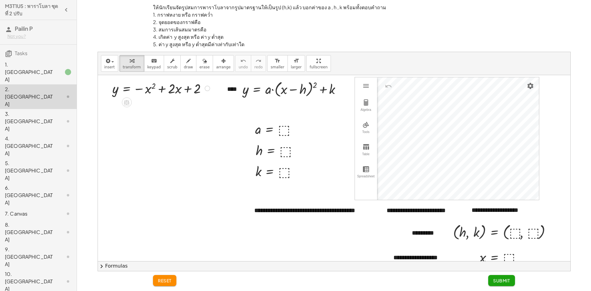
click at [126, 88] on div at bounding box center [162, 88] width 106 height 18
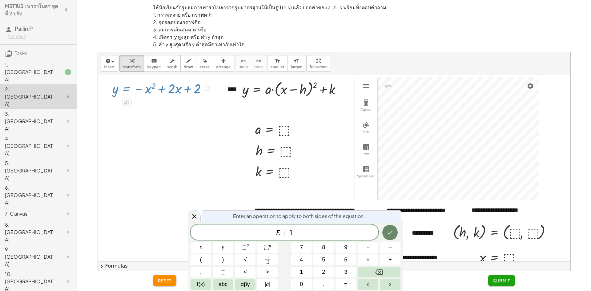
click at [390, 232] on icon "Done" at bounding box center [390, 232] width 7 height 7
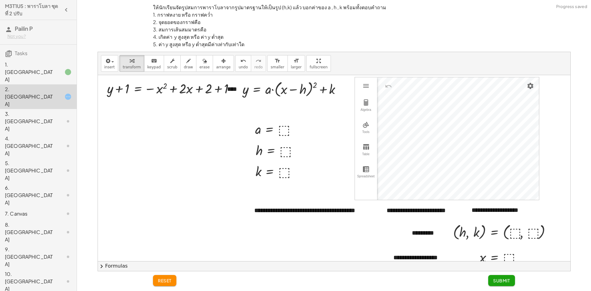
click at [42, 65] on div "1. [GEOGRAPHIC_DATA]" at bounding box center [30, 72] width 50 height 22
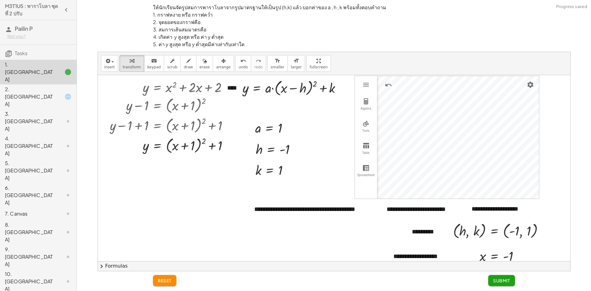
scroll to position [0, 0]
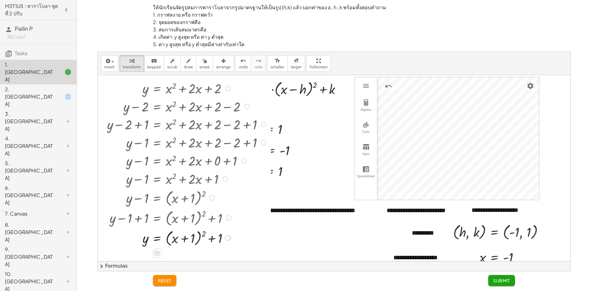
drag, startPoint x: 211, startPoint y: 105, endPoint x: 220, endPoint y: 216, distance: 111.2
click at [157, 88] on div "y = + x 2 + · 2 · x + 2 + y − 2 = + x 2 + · 2 · x + 2 − 2 + y − 2 + 1 = + x 2 +…" at bounding box center [157, 88] width 0 height 0
click at [38, 86] on div "2. [GEOGRAPHIC_DATA]" at bounding box center [30, 97] width 50 height 22
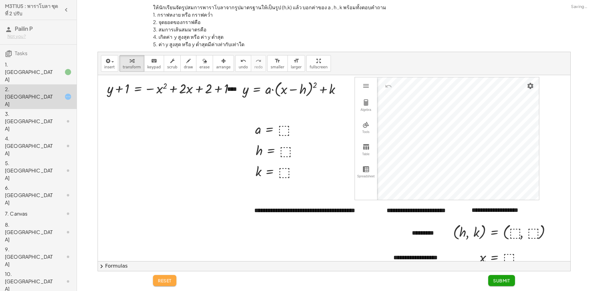
click at [160, 277] on button "reset" at bounding box center [164, 280] width 23 height 11
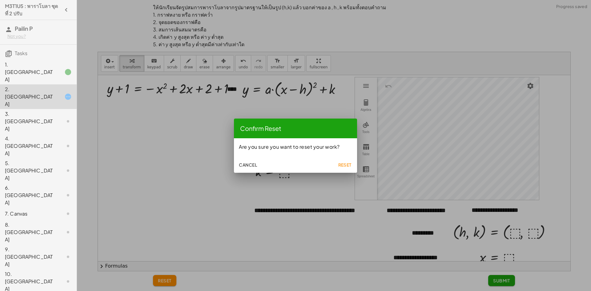
click at [348, 163] on span "Reset" at bounding box center [345, 165] width 14 height 6
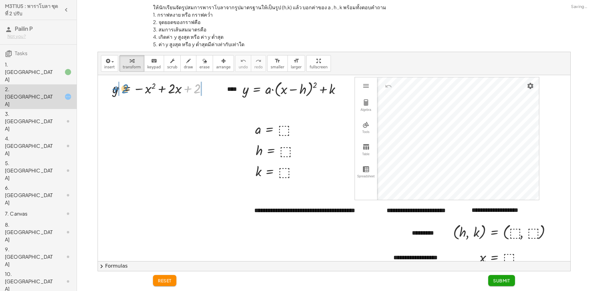
drag, startPoint x: 189, startPoint y: 90, endPoint x: 116, endPoint y: 90, distance: 72.4
click at [116, 90] on div at bounding box center [162, 88] width 106 height 18
click at [142, 88] on div at bounding box center [176, 88] width 144 height 18
click at [138, 87] on div at bounding box center [192, 88] width 177 height 18
drag, startPoint x: 156, startPoint y: 88, endPoint x: 140, endPoint y: 87, distance: 16.1
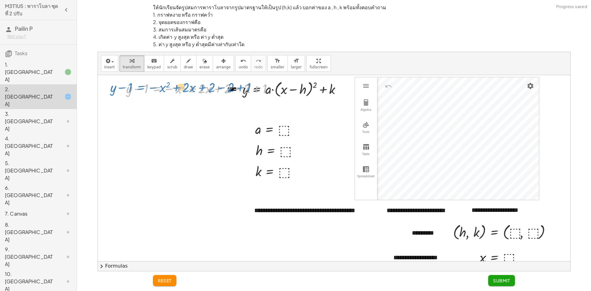
click at [140, 87] on div at bounding box center [202, 88] width 158 height 18
click at [235, 88] on div at bounding box center [202, 88] width 158 height 18
click at [136, 264] on button "chevron_right Formulas" at bounding box center [334, 266] width 473 height 10
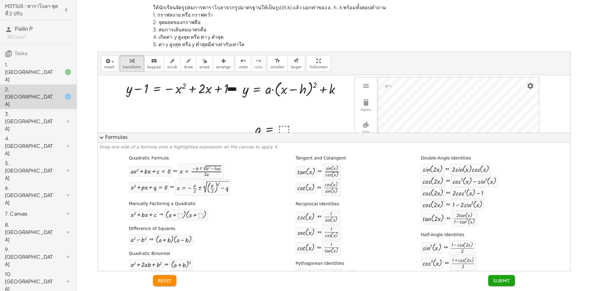
scroll to position [31, 0]
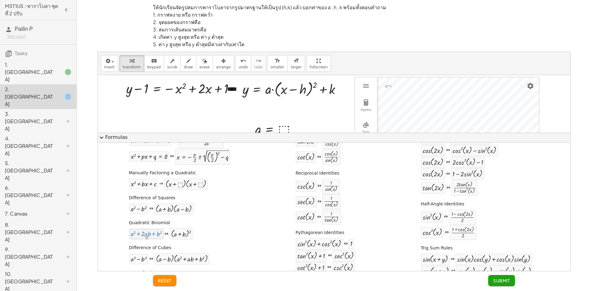
drag, startPoint x: 154, startPoint y: 237, endPoint x: 145, endPoint y: 240, distance: 9.4
click at [145, 241] on div "Quadratic Binomial + a 2 + · 2 · a · b + b 2 ⇔ ( + a + b ) 2" at bounding box center [180, 229] width 104 height 23
drag, startPoint x: 185, startPoint y: 236, endPoint x: 182, endPoint y: 235, distance: 3.1
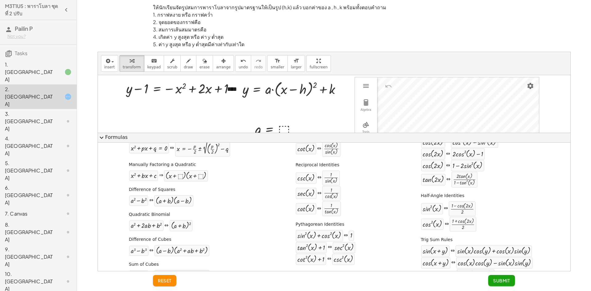
scroll to position [0, 0]
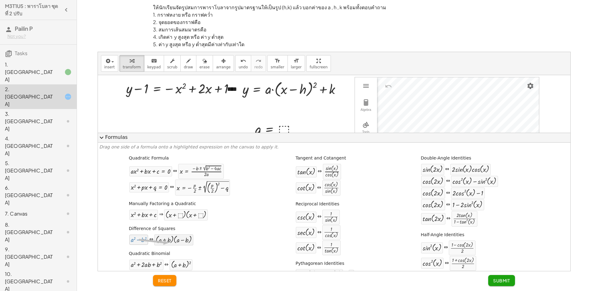
drag, startPoint x: 140, startPoint y: 241, endPoint x: 163, endPoint y: 243, distance: 23.3
click at [165, 244] on div "+ a 2 − b 2 ⇔ · ( + a + b ) · ( + a − b )" at bounding box center [161, 240] width 65 height 12
drag, startPoint x: 154, startPoint y: 210, endPoint x: 149, endPoint y: 196, distance: 15.2
click at [132, 138] on button "expand_more Formulas" at bounding box center [334, 138] width 473 height 10
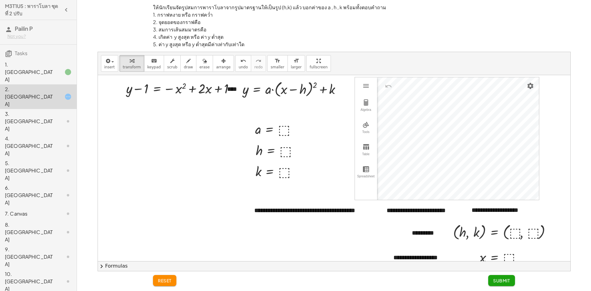
click at [42, 59] on div "1. Canvas 2. Canvas 3. Canvas 4. Canvas 5. Canvas 6. Canvas 7. Canvas 8. Canvas…" at bounding box center [38, 176] width 77 height 239
click at [43, 64] on div "1. [GEOGRAPHIC_DATA]" at bounding box center [30, 72] width 50 height 22
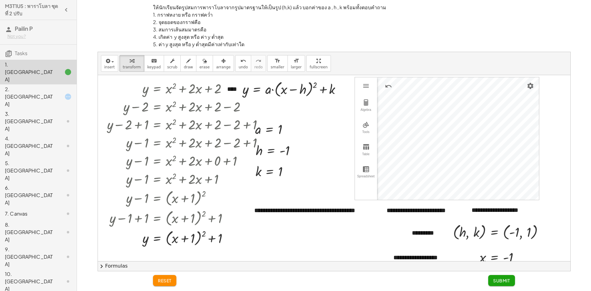
click at [18, 71] on div "1. [GEOGRAPHIC_DATA]" at bounding box center [38, 72] width 77 height 25
click at [22, 86] on div "2. [GEOGRAPHIC_DATA]" at bounding box center [30, 97] width 50 height 22
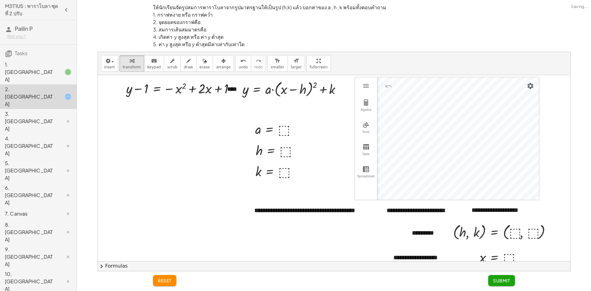
click at [23, 64] on div "1. [GEOGRAPHIC_DATA]" at bounding box center [30, 72] width 50 height 22
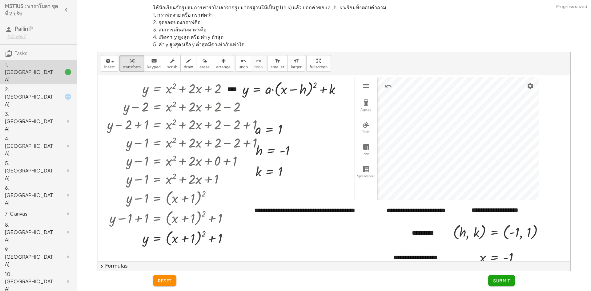
click at [44, 86] on div "2. [GEOGRAPHIC_DATA]" at bounding box center [30, 97] width 50 height 22
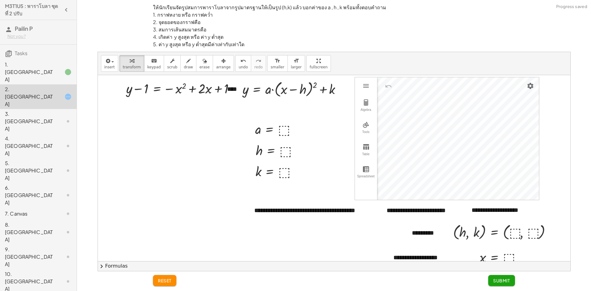
click at [38, 63] on div "1. [GEOGRAPHIC_DATA]" at bounding box center [30, 72] width 50 height 22
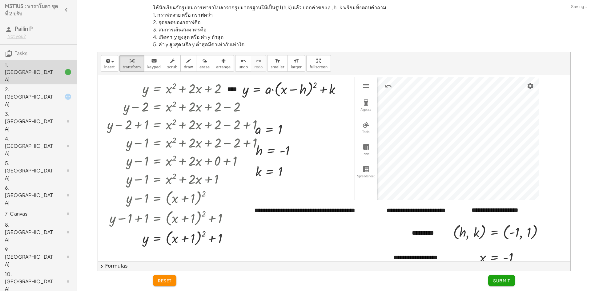
click at [38, 134] on div "2. [GEOGRAPHIC_DATA]" at bounding box center [38, 146] width 77 height 25
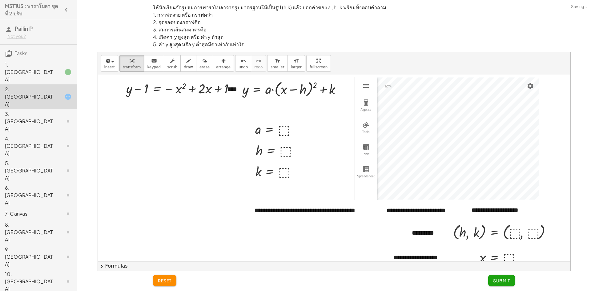
click at [121, 264] on button "chevron_right Formulas" at bounding box center [334, 266] width 473 height 10
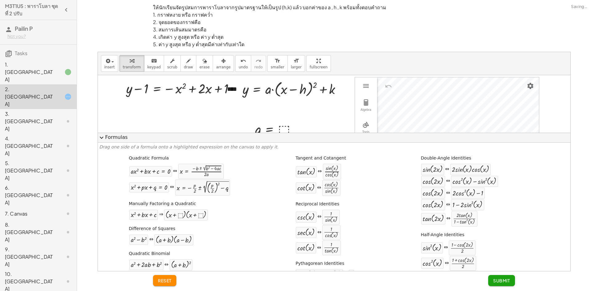
scroll to position [31, 0]
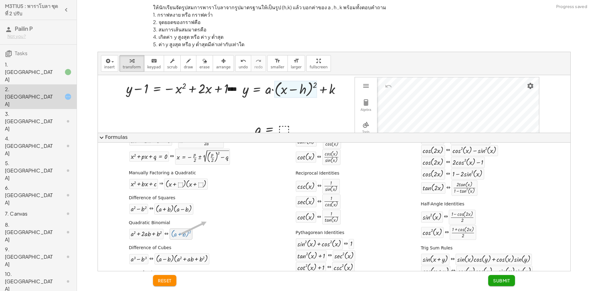
drag, startPoint x: 181, startPoint y: 229, endPoint x: 205, endPoint y: 226, distance: 24.4
drag, startPoint x: 148, startPoint y: 226, endPoint x: 166, endPoint y: 208, distance: 24.6
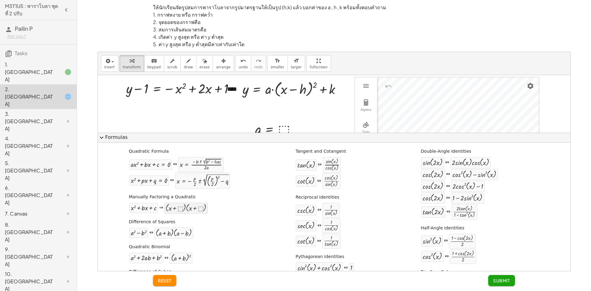
scroll to position [0, 0]
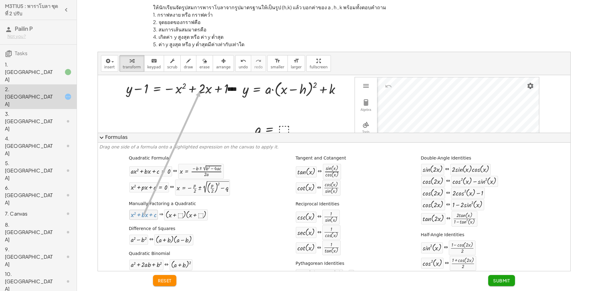
drag, startPoint x: 155, startPoint y: 217, endPoint x: 200, endPoint y: 99, distance: 126.5
click at [41, 67] on div "1. [GEOGRAPHIC_DATA]" at bounding box center [30, 72] width 50 height 22
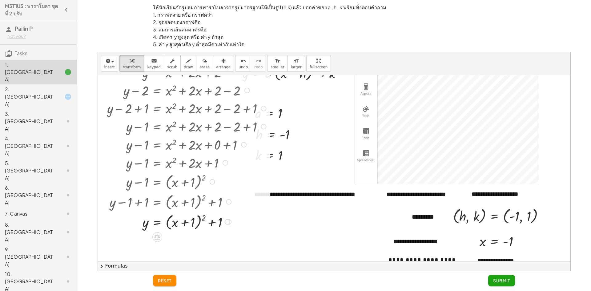
scroll to position [31, 0]
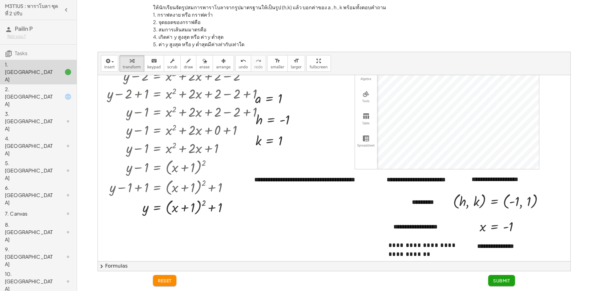
click at [46, 86] on div "2. [GEOGRAPHIC_DATA]" at bounding box center [30, 97] width 50 height 22
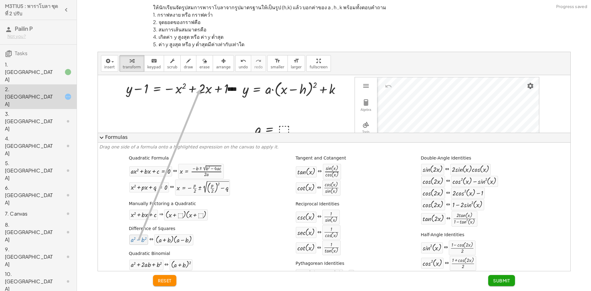
drag, startPoint x: 142, startPoint y: 243, endPoint x: 199, endPoint y: 89, distance: 164.1
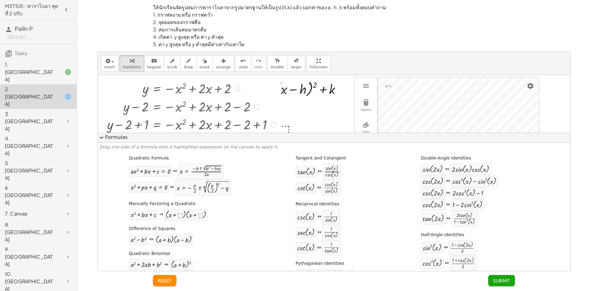
drag, startPoint x: 234, startPoint y: 88, endPoint x: 231, endPoint y: 206, distance: 117.4
click at [231, 206] on div "**********" at bounding box center [334, 161] width 473 height 219
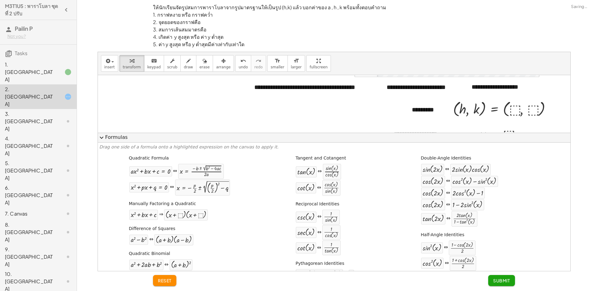
scroll to position [92, 0]
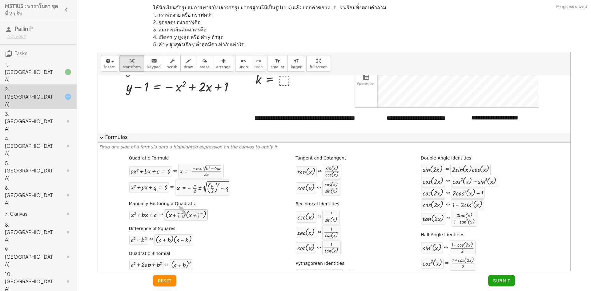
drag, startPoint x: 183, startPoint y: 215, endPoint x: 178, endPoint y: 205, distance: 10.5
drag, startPoint x: 144, startPoint y: 213, endPoint x: 140, endPoint y: 208, distance: 5.8
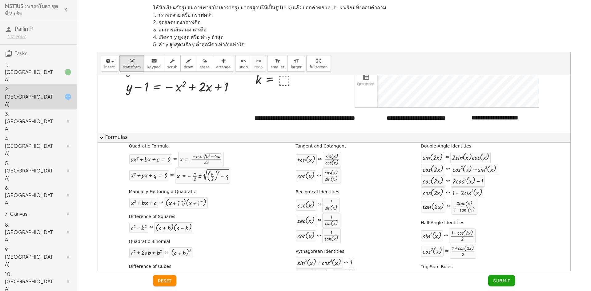
scroll to position [31, 0]
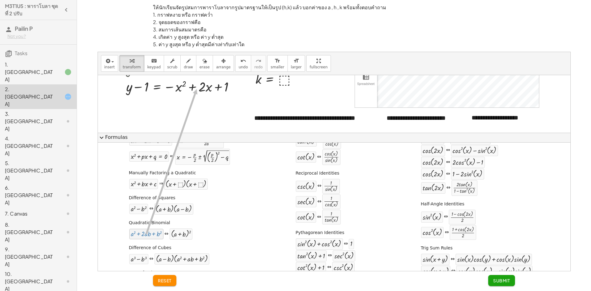
drag, startPoint x: 149, startPoint y: 233, endPoint x: 195, endPoint y: 89, distance: 150.6
drag, startPoint x: 178, startPoint y: 233, endPoint x: 191, endPoint y: 207, distance: 28.8
click at [116, 134] on button "expand_more Formulas" at bounding box center [334, 138] width 473 height 10
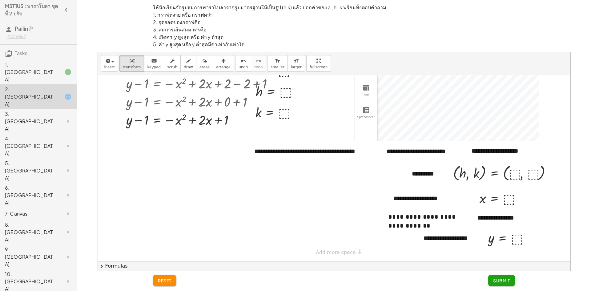
click at [110, 263] on button "chevron_right Formulas" at bounding box center [334, 266] width 473 height 10
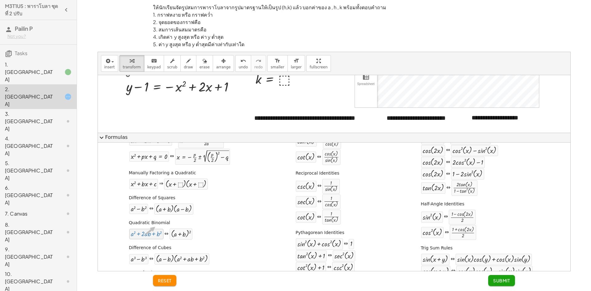
drag, startPoint x: 138, startPoint y: 235, endPoint x: 154, endPoint y: 228, distance: 17.1
drag, startPoint x: 153, startPoint y: 190, endPoint x: 172, endPoint y: 107, distance: 85.2
click at [234, 87] on div at bounding box center [236, 87] width 6 height 6
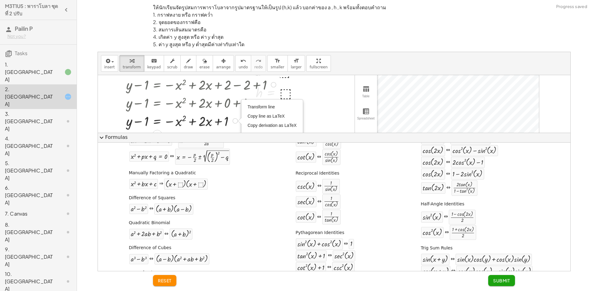
scroll to position [62, 0]
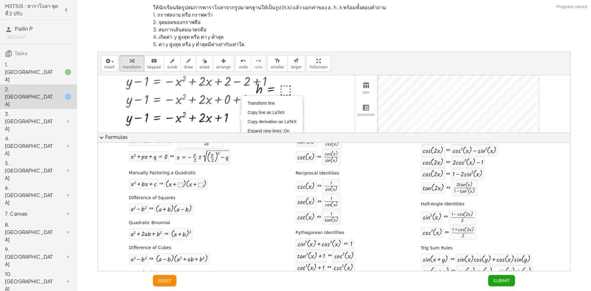
click at [100, 137] on span "expand_more" at bounding box center [101, 137] width 7 height 7
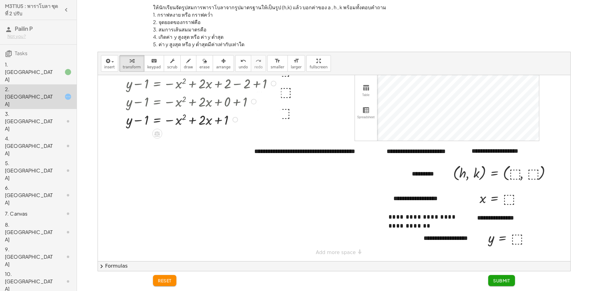
click at [235, 120] on div "Transform line Copy line as LaTeX Copy derivation as LaTeX Expand new lines: On" at bounding box center [236, 120] width 6 height 6
click at [256, 107] on span "Transform line" at bounding box center [261, 105] width 27 height 5
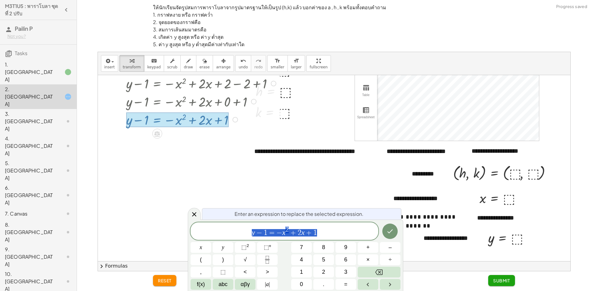
click at [324, 234] on span "y − 1 = − x 2 + 2 x + 1" at bounding box center [285, 231] width 188 height 11
drag, startPoint x: 193, startPoint y: 217, endPoint x: 186, endPoint y: 164, distance: 53.5
click at [193, 216] on icon at bounding box center [194, 214] width 7 height 7
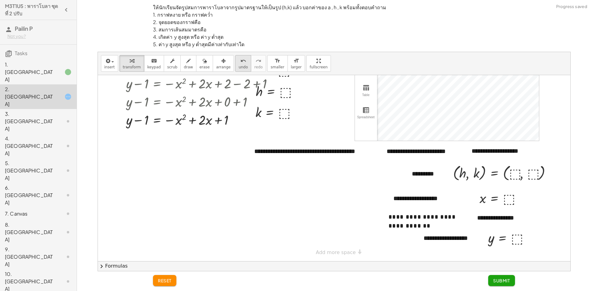
click at [241, 61] on icon "undo" at bounding box center [244, 60] width 6 height 7
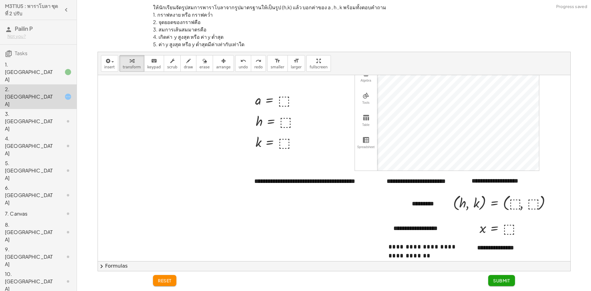
scroll to position [0, 0]
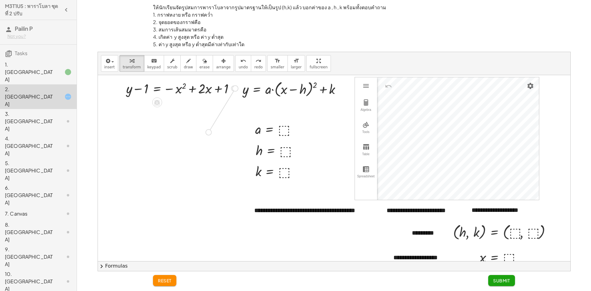
drag, startPoint x: 233, startPoint y: 88, endPoint x: 204, endPoint y: 130, distance: 51.3
click at [204, 130] on div "**********" at bounding box center [334, 197] width 473 height 245
click at [239, 60] on div "undo" at bounding box center [243, 60] width 9 height 7
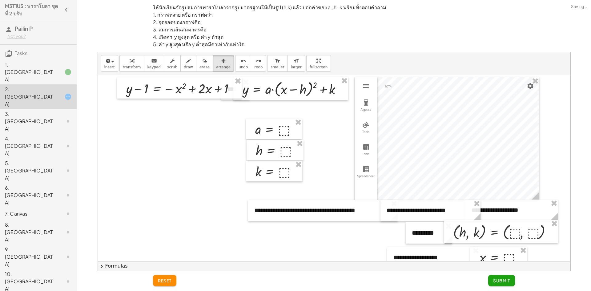
drag, startPoint x: 211, startPoint y: 62, endPoint x: 195, endPoint y: 87, distance: 29.6
click at [216, 64] on div "button" at bounding box center [223, 60] width 14 height 7
drag, startPoint x: 196, startPoint y: 90, endPoint x: 157, endPoint y: 89, distance: 38.2
click at [157, 89] on div at bounding box center [160, 86] width 125 height 21
click at [132, 62] on div "button" at bounding box center [132, 60] width 18 height 7
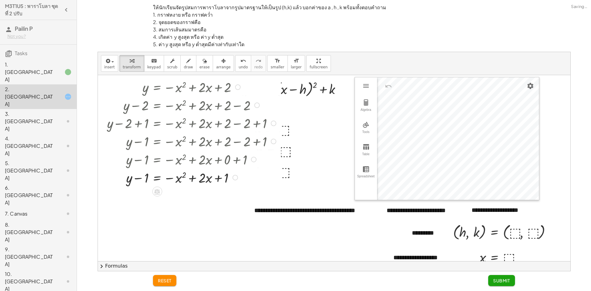
drag, startPoint x: 213, startPoint y: 87, endPoint x: 208, endPoint y: 226, distance: 139.0
click at [208, 227] on div "**********" at bounding box center [334, 197] width 473 height 245
click at [241, 64] on icon "undo" at bounding box center [244, 60] width 6 height 7
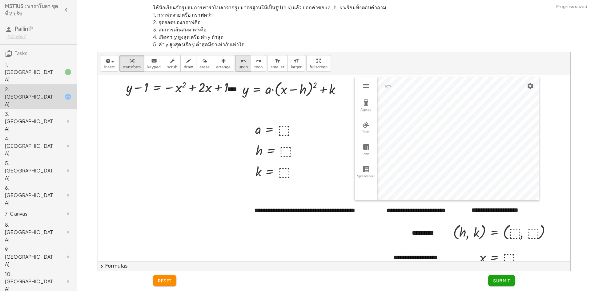
click at [241, 63] on icon "undo" at bounding box center [244, 60] width 6 height 7
drag, startPoint x: 233, startPoint y: 88, endPoint x: 201, endPoint y: 168, distance: 85.7
click at [201, 168] on div "**********" at bounding box center [334, 197] width 473 height 245
click at [241, 61] on icon "undo" at bounding box center [244, 60] width 6 height 7
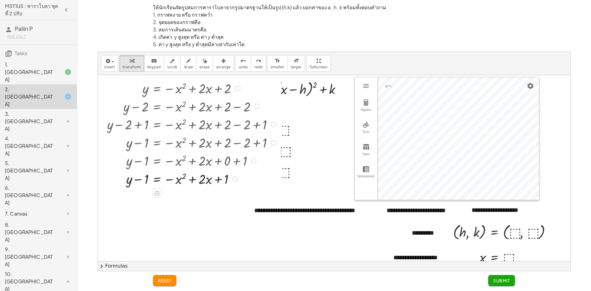
drag, startPoint x: 234, startPoint y: 89, endPoint x: 226, endPoint y: 229, distance: 140.0
click at [226, 229] on div "**********" at bounding box center [334, 197] width 473 height 245
click at [167, 282] on span "reset" at bounding box center [165, 281] width 14 height 6
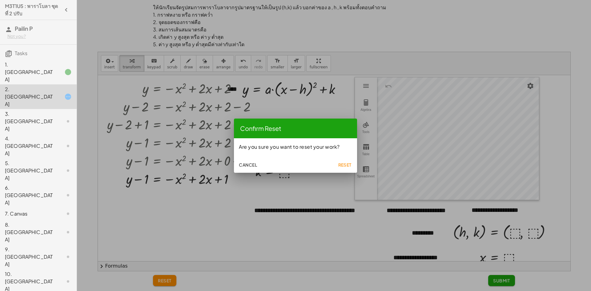
click at [351, 164] on span "Reset" at bounding box center [345, 165] width 14 height 6
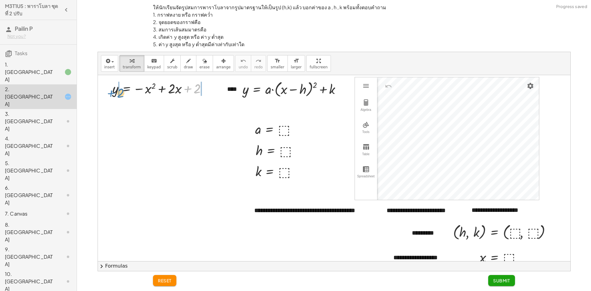
drag, startPoint x: 186, startPoint y: 89, endPoint x: 109, endPoint y: 93, distance: 77.1
click at [0, 0] on div "+ 2 y = − x 2 + · 2 · x + 2" at bounding box center [0, 0] width 0 height 0
click at [223, 90] on div at bounding box center [176, 88] width 144 height 18
click at [203, 106] on div at bounding box center [201, 107] width 6 height 6
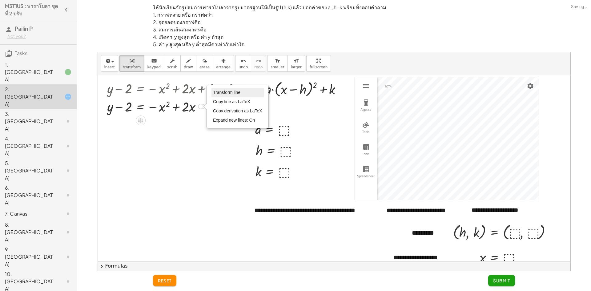
click at [220, 93] on span "Transform line" at bounding box center [226, 92] width 27 height 5
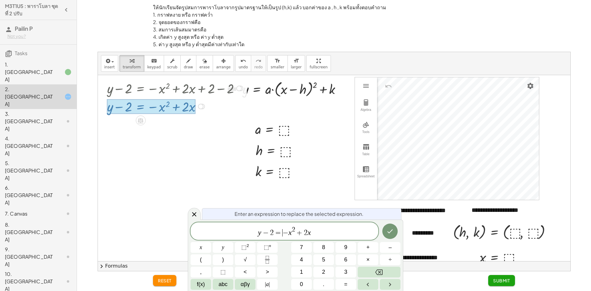
click at [286, 232] on span "−" at bounding box center [286, 232] width 6 height 7
click at [196, 258] on button "(" at bounding box center [201, 259] width 21 height 11
click at [310, 231] on var "x" at bounding box center [309, 232] width 3 height 8
click at [321, 235] on span "y − 2 = − ( x 2 + 2 x ​ )" at bounding box center [285, 231] width 188 height 13
click at [226, 258] on button ")" at bounding box center [223, 259] width 21 height 11
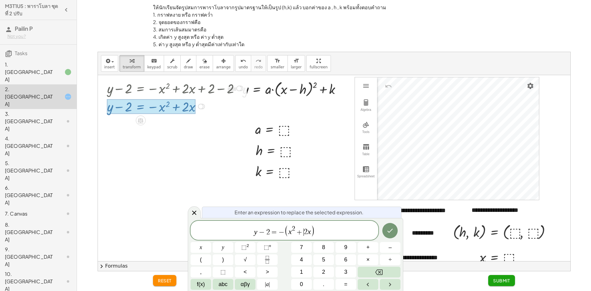
click at [302, 232] on span "+" at bounding box center [299, 232] width 9 height 7
click at [386, 247] on button "–" at bounding box center [390, 247] width 21 height 11
click at [391, 231] on icon "Done" at bounding box center [391, 231] width 6 height 4
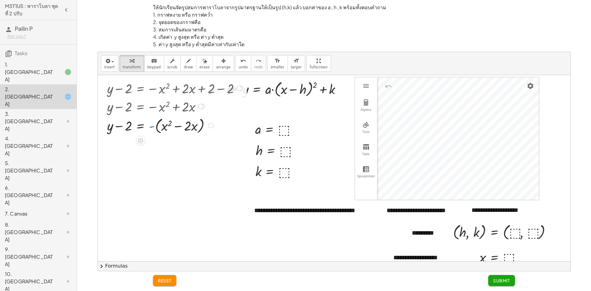
click at [153, 127] on div at bounding box center [176, 125] width 144 height 20
click at [212, 126] on div at bounding box center [211, 126] width 6 height 6
click at [254, 111] on li "Transform line" at bounding box center [248, 111] width 52 height 9
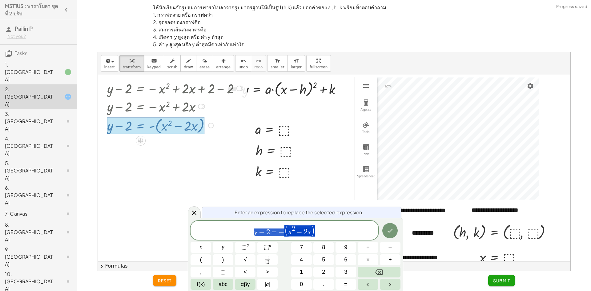
click at [317, 231] on span "y − 2 = − ( x 2 − 2 x )" at bounding box center [285, 231] width 188 height 13
click at [311, 233] on span ")" at bounding box center [313, 231] width 4 height 12
click at [264, 231] on span "y − 2 = − ( x 2 − 2 x + 1 ​ )" at bounding box center [285, 231] width 188 height 13
click at [395, 232] on button "Done" at bounding box center [390, 230] width 15 height 15
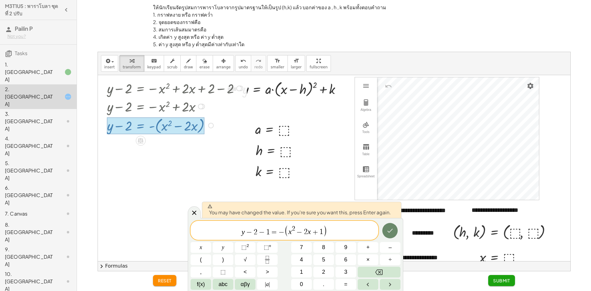
click at [391, 231] on icon "Done" at bounding box center [391, 231] width 6 height 4
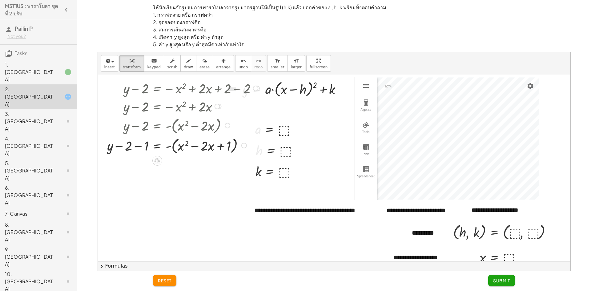
drag, startPoint x: 140, startPoint y: 146, endPoint x: 135, endPoint y: 144, distance: 5.4
click at [139, 146] on div at bounding box center [184, 145] width 160 height 20
click at [127, 264] on button "chevron_right Formulas" at bounding box center [334, 266] width 473 height 10
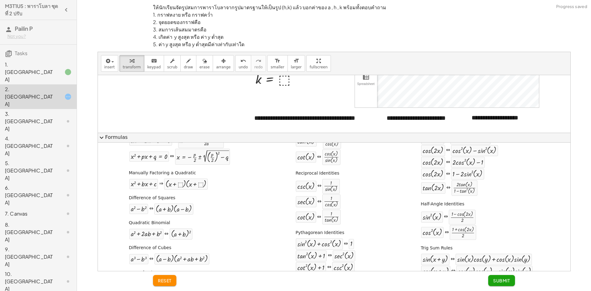
scroll to position [62, 0]
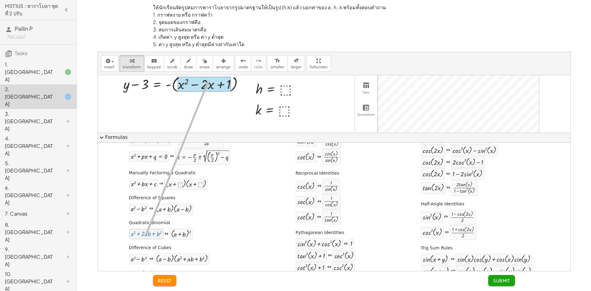
drag, startPoint x: 153, startPoint y: 236, endPoint x: 207, endPoint y: 80, distance: 164.7
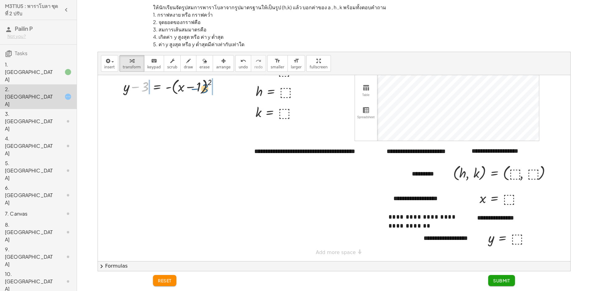
drag, startPoint x: 136, startPoint y: 86, endPoint x: 196, endPoint y: 88, distance: 60.1
click at [196, 88] on div at bounding box center [192, 86] width 144 height 20
click at [139, 87] on div at bounding box center [186, 86] width 164 height 20
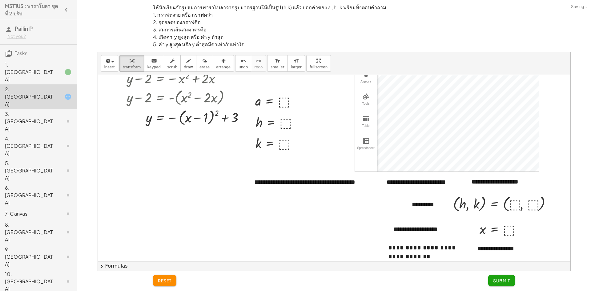
scroll to position [0, 0]
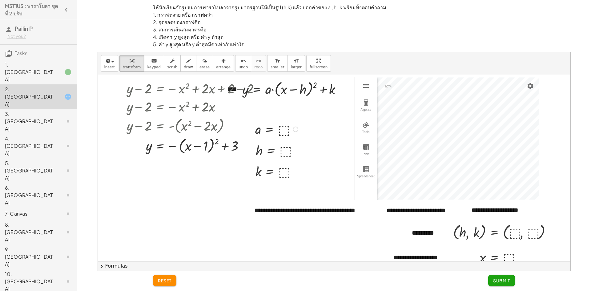
click at [283, 127] on div at bounding box center [277, 129] width 51 height 18
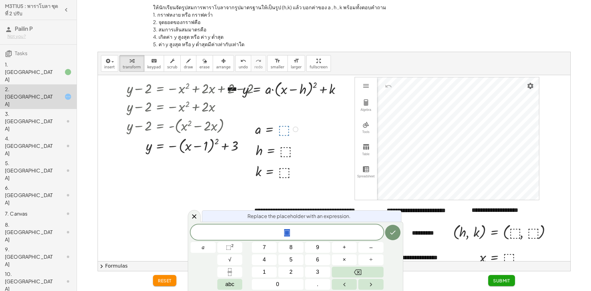
click at [160, 146] on div "y = − x ( + − 1 ) 2 + 3 Transform line Copy line as LaTeX Copy derivation as La…" at bounding box center [160, 146] width 0 height 0
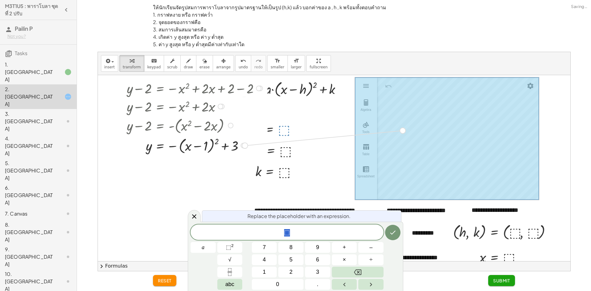
drag, startPoint x: 244, startPoint y: 145, endPoint x: 409, endPoint y: 129, distance: 165.2
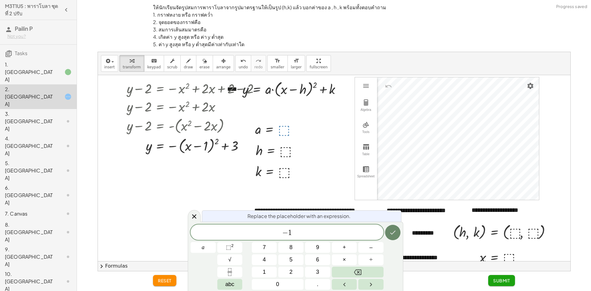
click at [398, 233] on button "Done" at bounding box center [392, 232] width 15 height 15
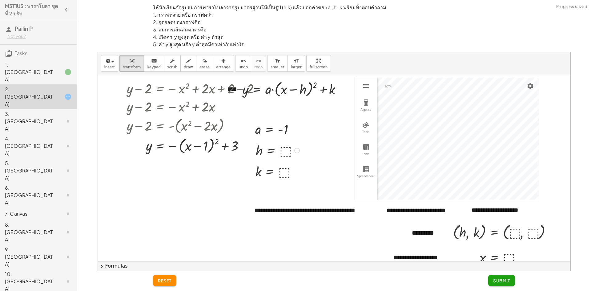
click at [280, 147] on div at bounding box center [279, 150] width 52 height 18
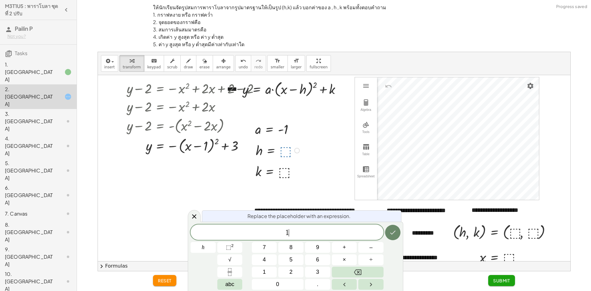
click at [390, 232] on icon "Done" at bounding box center [392, 232] width 7 height 7
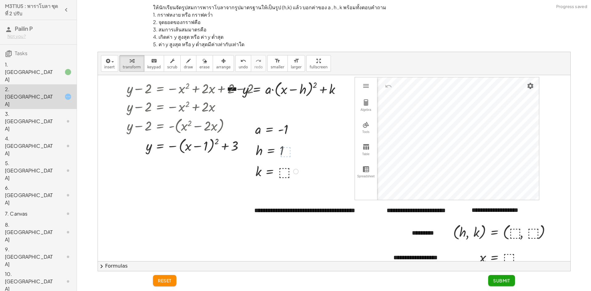
click at [282, 174] on div at bounding box center [278, 171] width 51 height 18
click at [180, 62] on button "draw" at bounding box center [188, 63] width 16 height 17
click at [528, 209] on div at bounding box center [334, 197] width 473 height 245
click at [134, 67] on span "transform" at bounding box center [132, 67] width 18 height 4
click at [515, 228] on div at bounding box center [504, 231] width 109 height 20
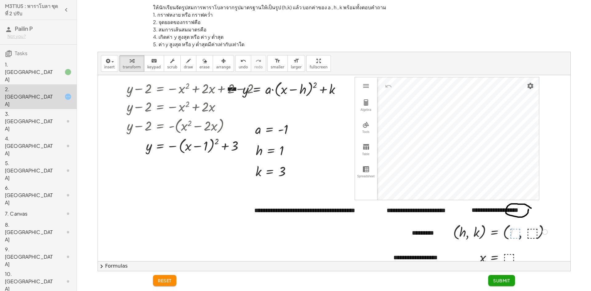
click at [535, 234] on div at bounding box center [501, 231] width 103 height 20
click at [530, 233] on div at bounding box center [501, 231] width 103 height 20
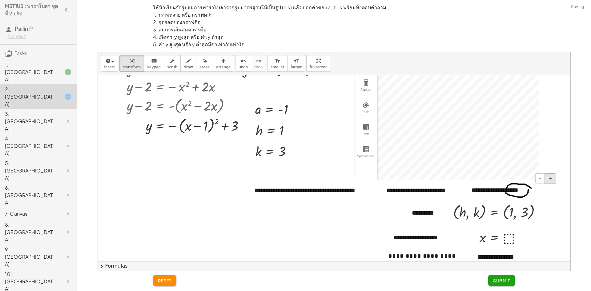
scroll to position [31, 0]
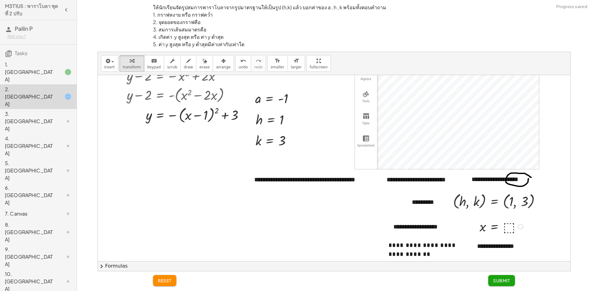
click at [510, 229] on div at bounding box center [502, 226] width 51 height 18
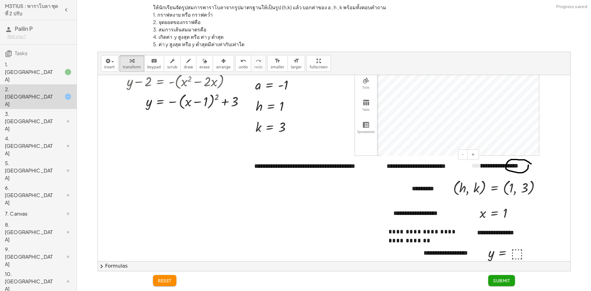
scroll to position [59, 0]
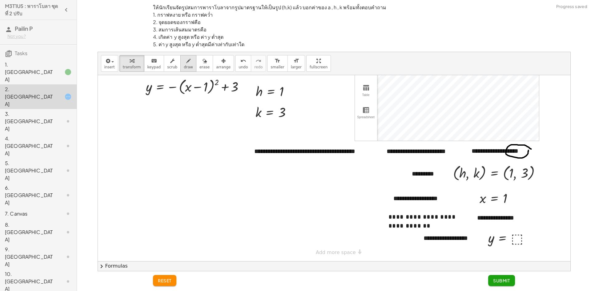
click at [186, 64] on icon "button" at bounding box center [188, 60] width 4 height 7
drag, startPoint x: 490, startPoint y: 213, endPoint x: 488, endPoint y: 215, distance: 3.2
click at [488, 215] on div at bounding box center [334, 138] width 473 height 245
click at [46, 63] on div "1. [GEOGRAPHIC_DATA]" at bounding box center [30, 72] width 50 height 22
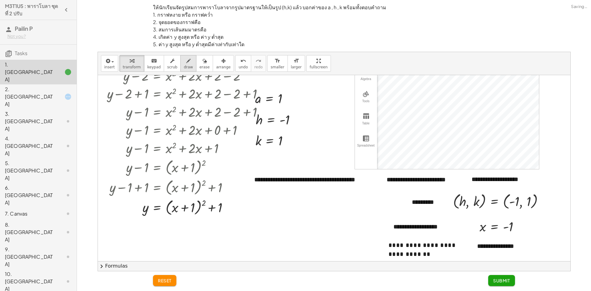
click at [184, 63] on div "button" at bounding box center [188, 60] width 9 height 7
click at [499, 180] on div at bounding box center [335, 166] width 474 height 245
click at [509, 246] on div at bounding box center [335, 166] width 474 height 245
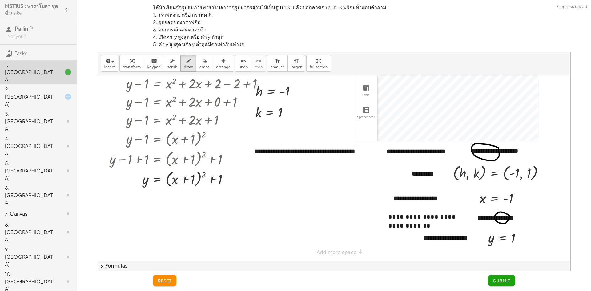
scroll to position [64, 0]
click at [508, 280] on span "Submit" at bounding box center [501, 281] width 17 height 6
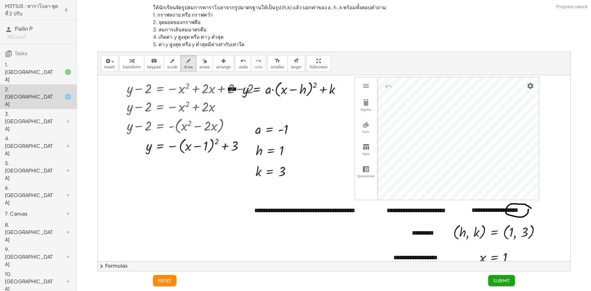
scroll to position [59, 0]
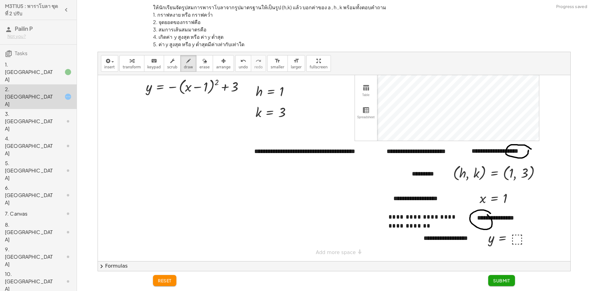
click at [515, 239] on div at bounding box center [334, 138] width 473 height 245
click at [124, 64] on div "button" at bounding box center [132, 60] width 18 height 7
click at [516, 237] on div at bounding box center [510, 238] width 51 height 18
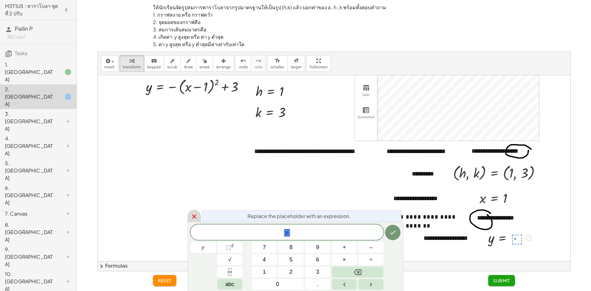
click at [199, 217] on div at bounding box center [194, 216] width 13 height 12
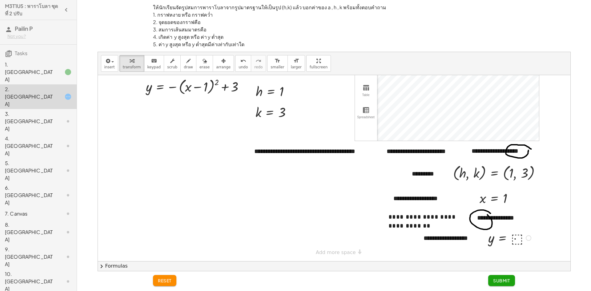
click at [51, 64] on div "1. [GEOGRAPHIC_DATA]" at bounding box center [30, 72] width 50 height 22
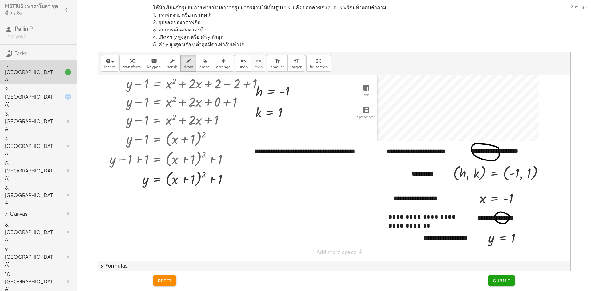
click at [503, 281] on span "Submit" at bounding box center [501, 281] width 17 height 6
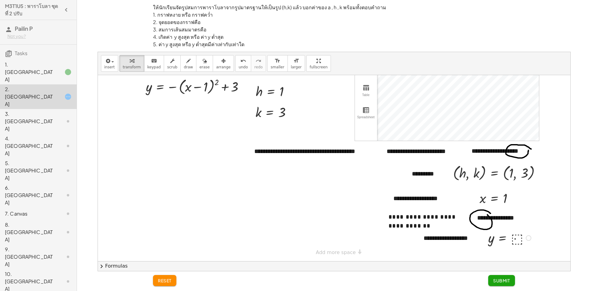
click at [516, 237] on div at bounding box center [510, 238] width 51 height 18
click at [508, 281] on span "Submit" at bounding box center [501, 281] width 17 height 6
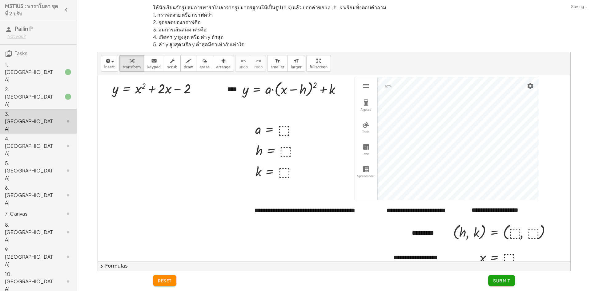
click at [40, 86] on div "2. [GEOGRAPHIC_DATA]" at bounding box center [30, 97] width 50 height 22
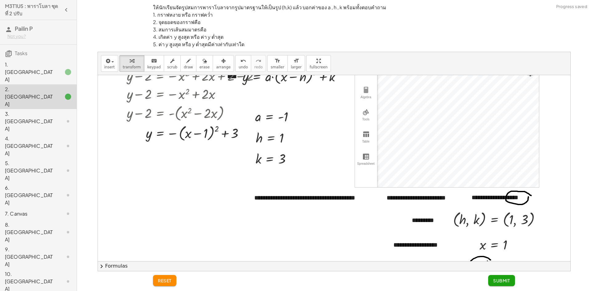
scroll to position [0, 0]
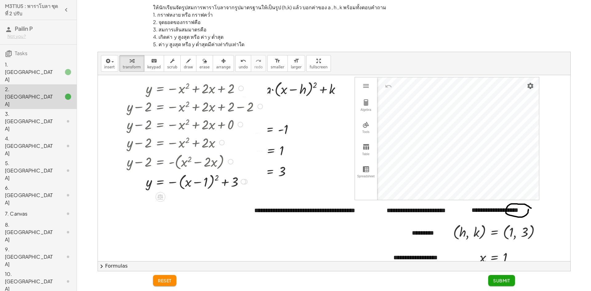
drag, startPoint x: 222, startPoint y: 107, endPoint x: 211, endPoint y: 220, distance: 113.3
click at [211, 220] on div "y = − x 2 + · 2 · x + 2 + y − 2 = − x 2 + · 2 · x + 2 − 2 + y − 2 = − x 2 + · 2…" at bounding box center [334, 197] width 473 height 245
